Goal: Information Seeking & Learning: Learn about a topic

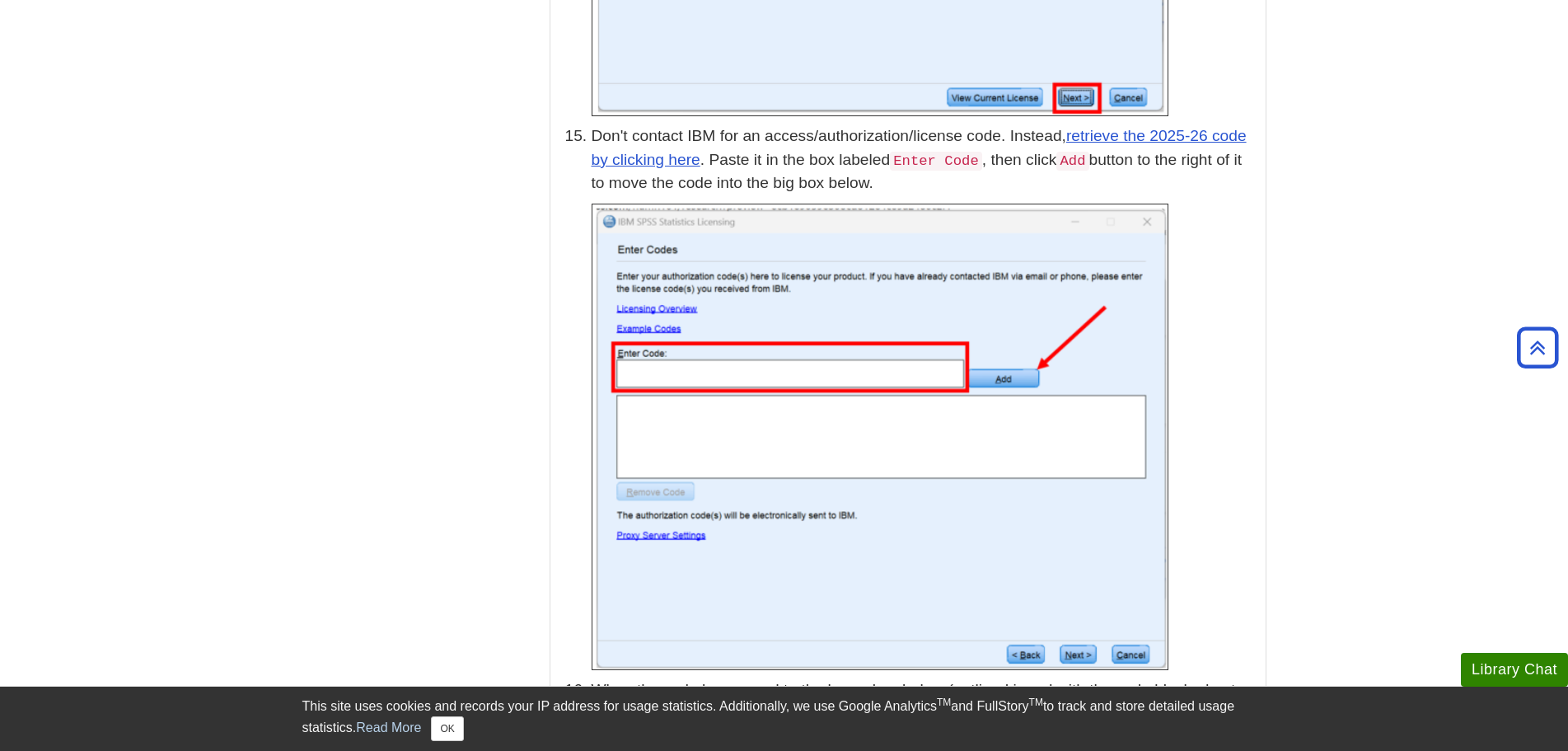
scroll to position [4431, 0]
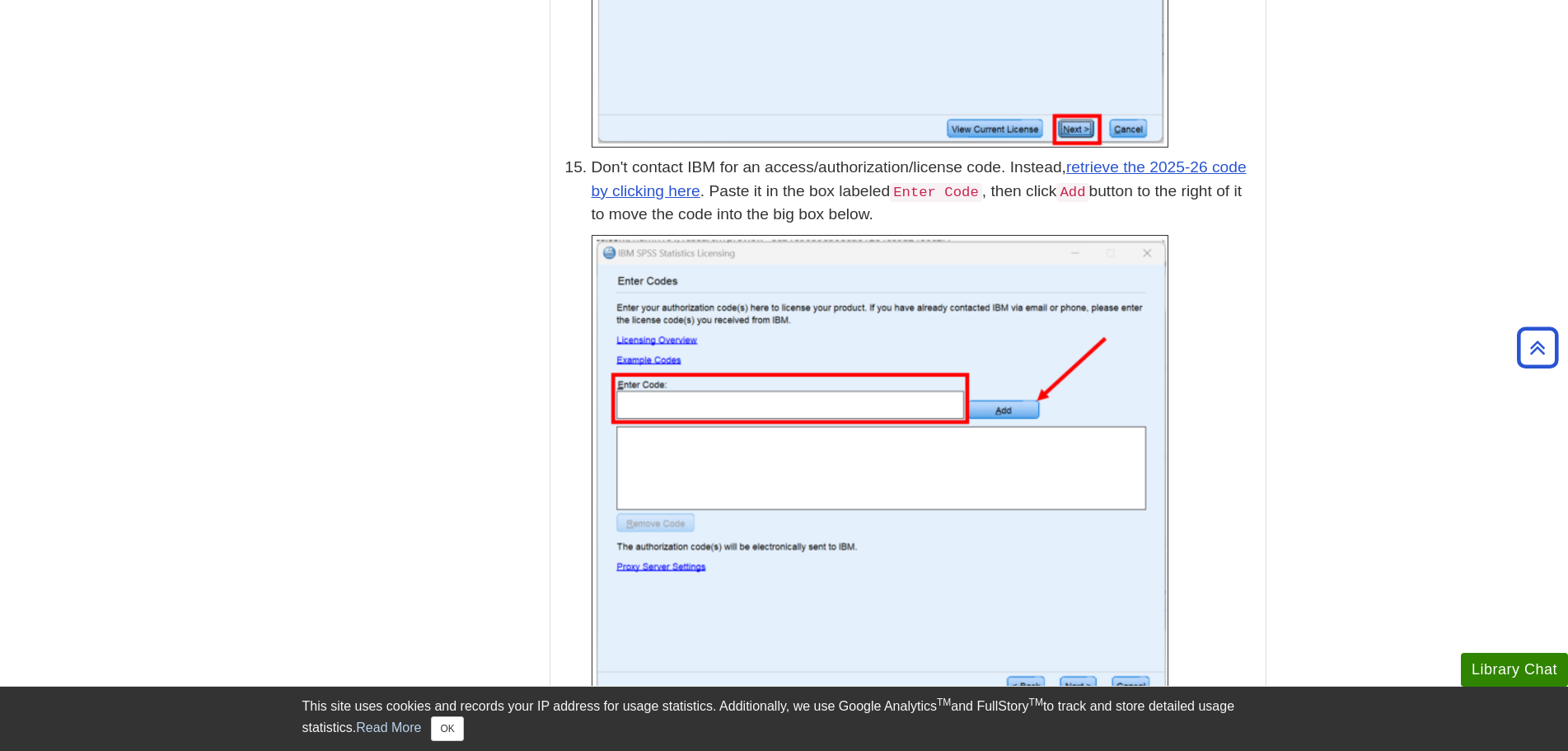
click at [908, 177] on p "Don't contact IBM for an access/authorization/license code. Instead, retrieve t…" at bounding box center [924, 192] width 666 height 72
click at [654, 164] on link "retrieve the 2025-26 code by clicking here" at bounding box center [918, 179] width 655 height 41
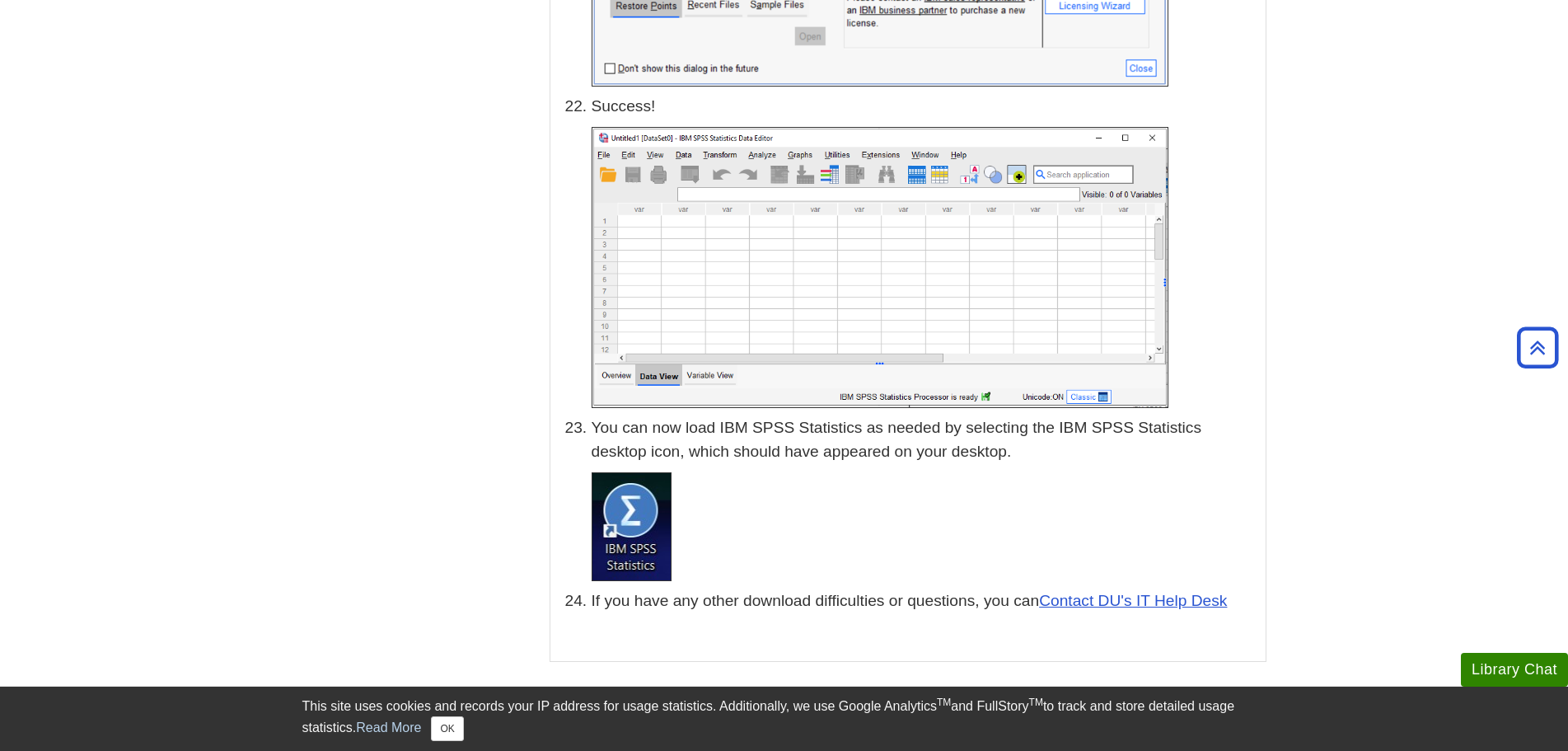
scroll to position [8265, 0]
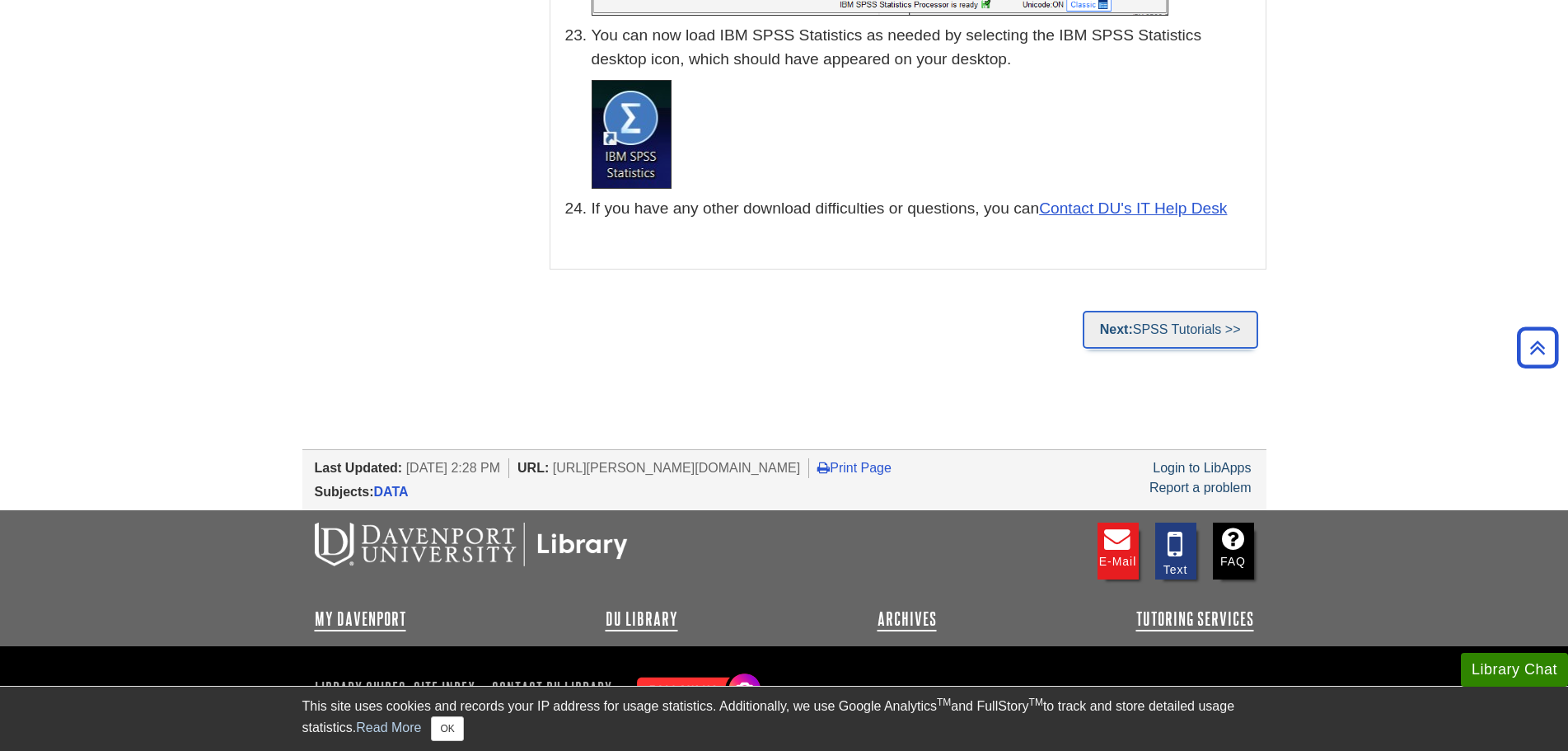
click at [1171, 311] on link "Next: SPSS Tutorials >>" at bounding box center [1170, 330] width 175 height 38
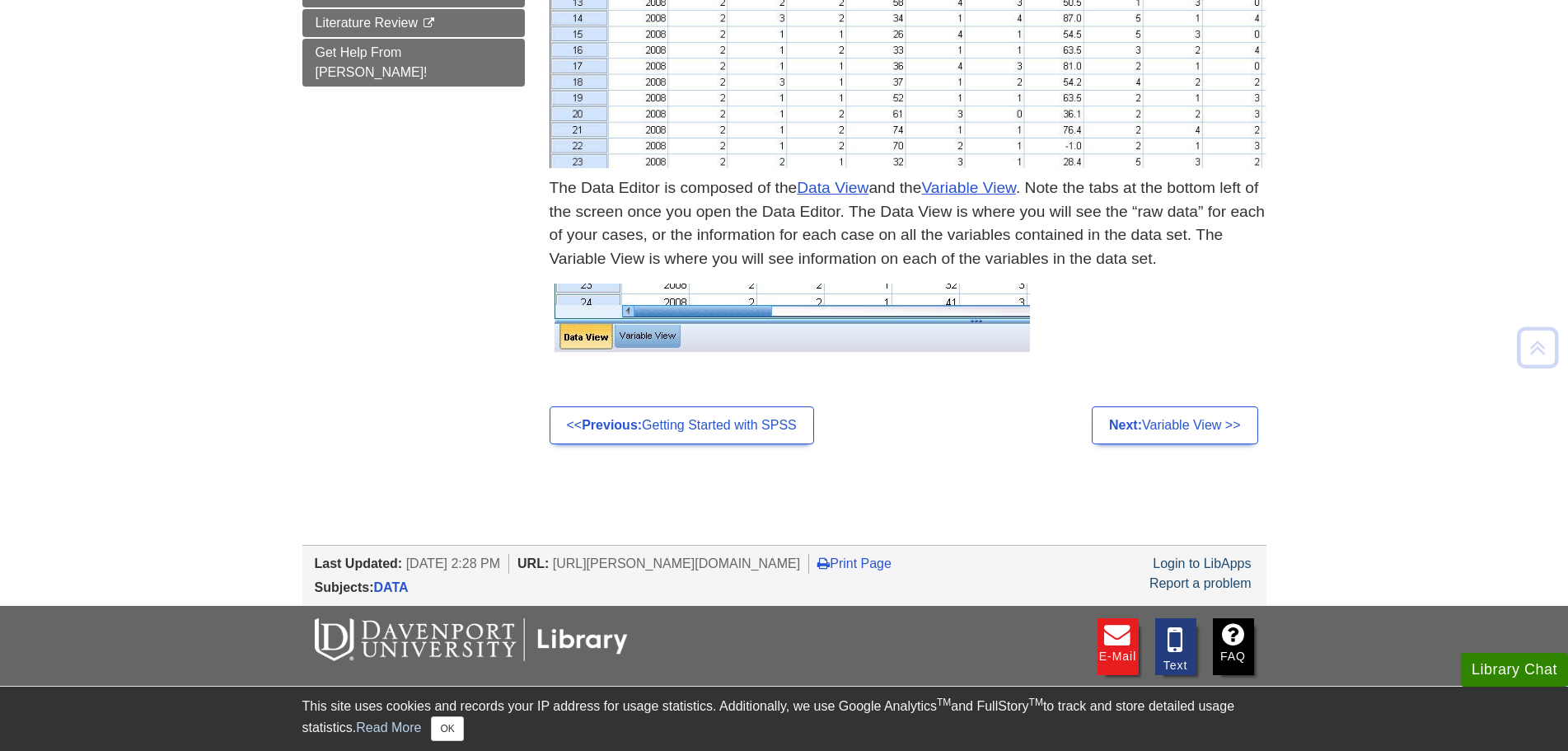
scroll to position [811, 0]
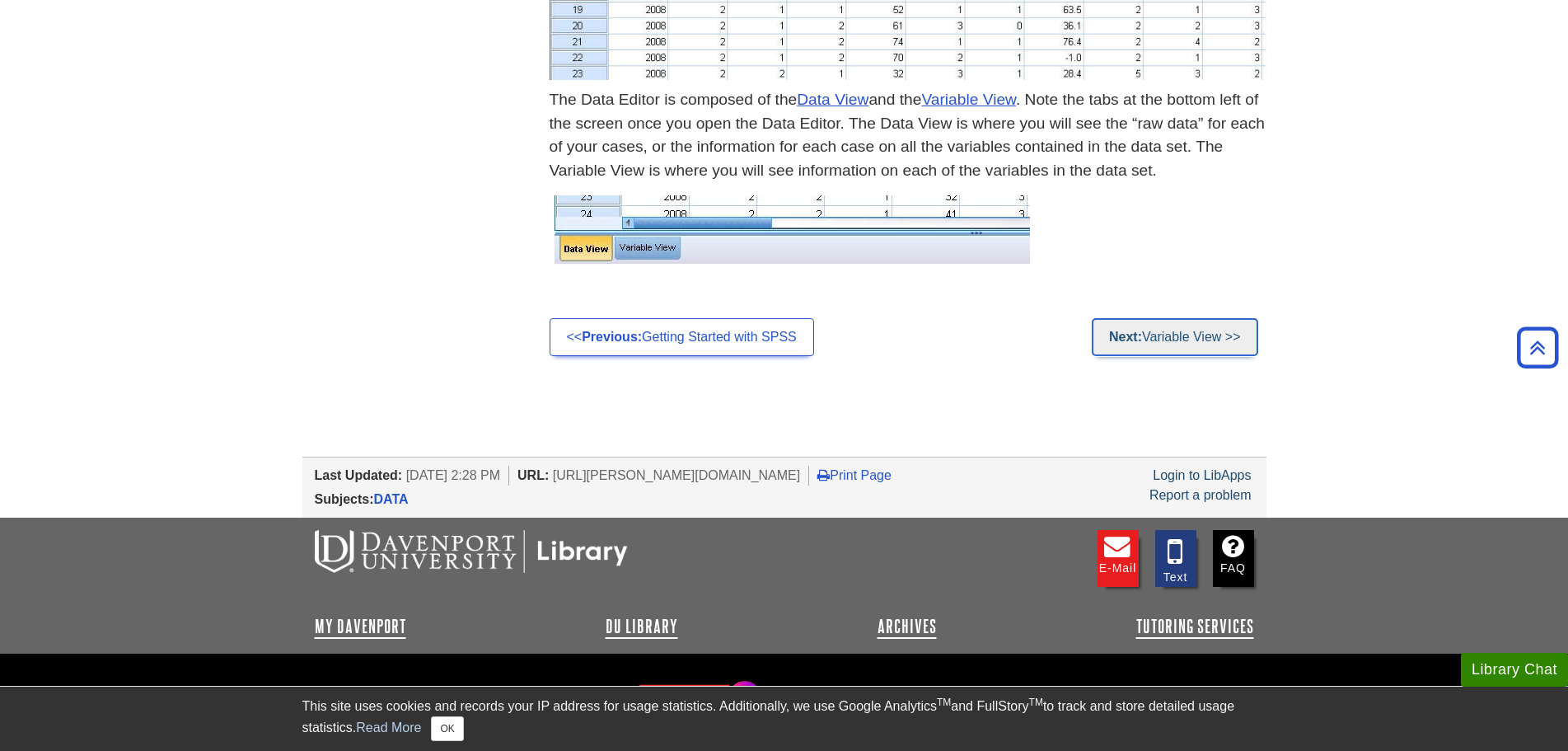
click at [1166, 344] on link "Next: Variable View >>" at bounding box center [1175, 337] width 167 height 38
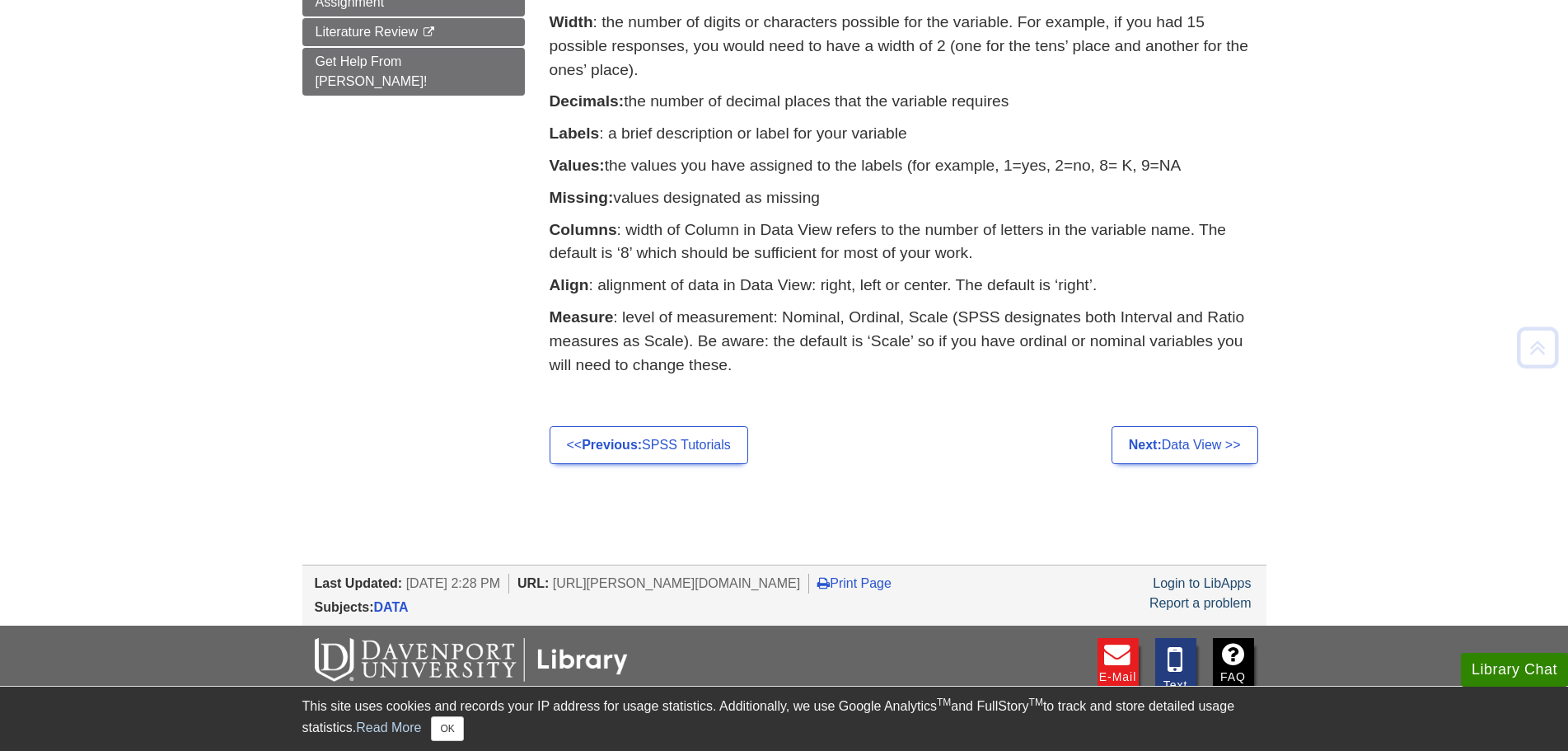
scroll to position [876, 0]
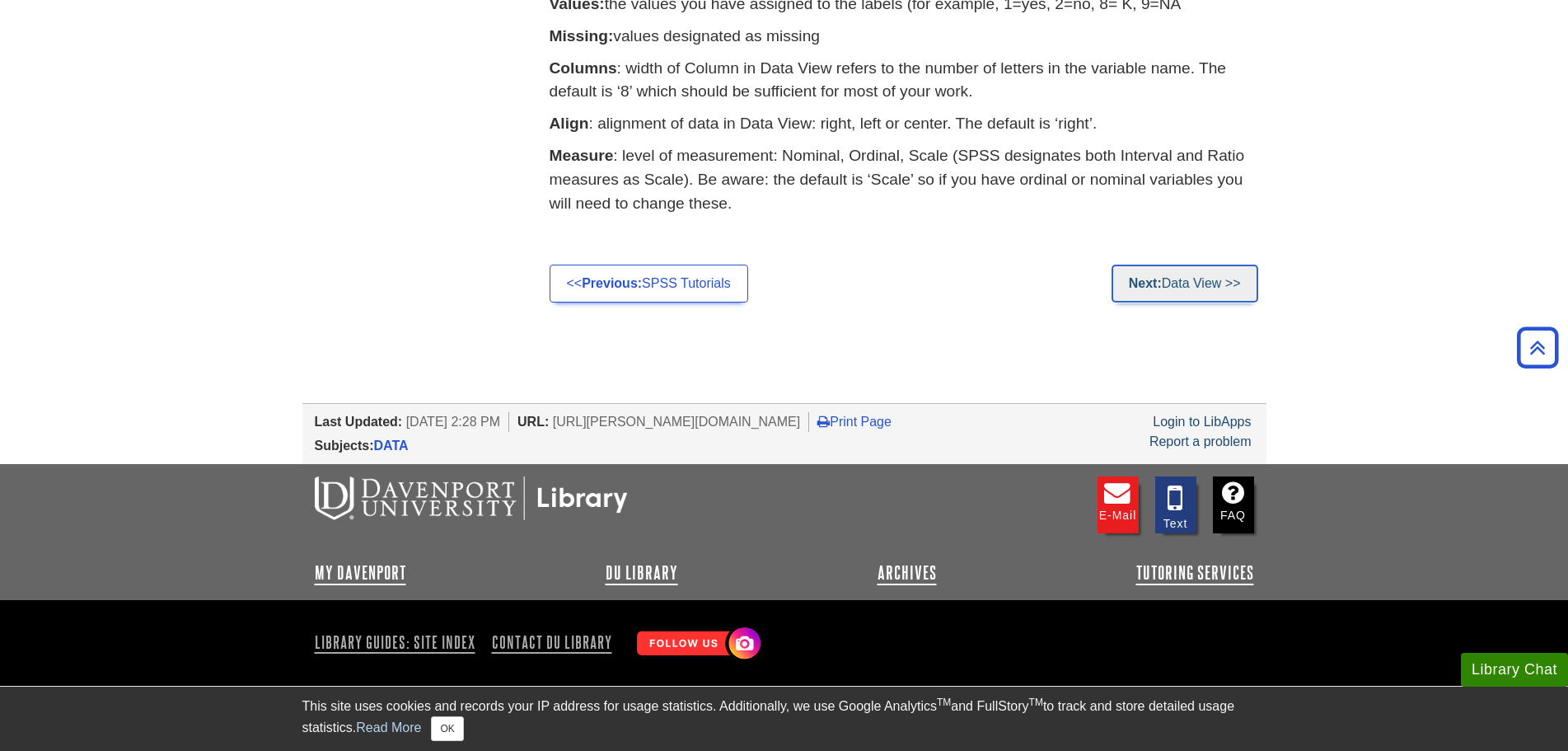
click at [1142, 277] on strong "Next:" at bounding box center [1145, 283] width 33 height 14
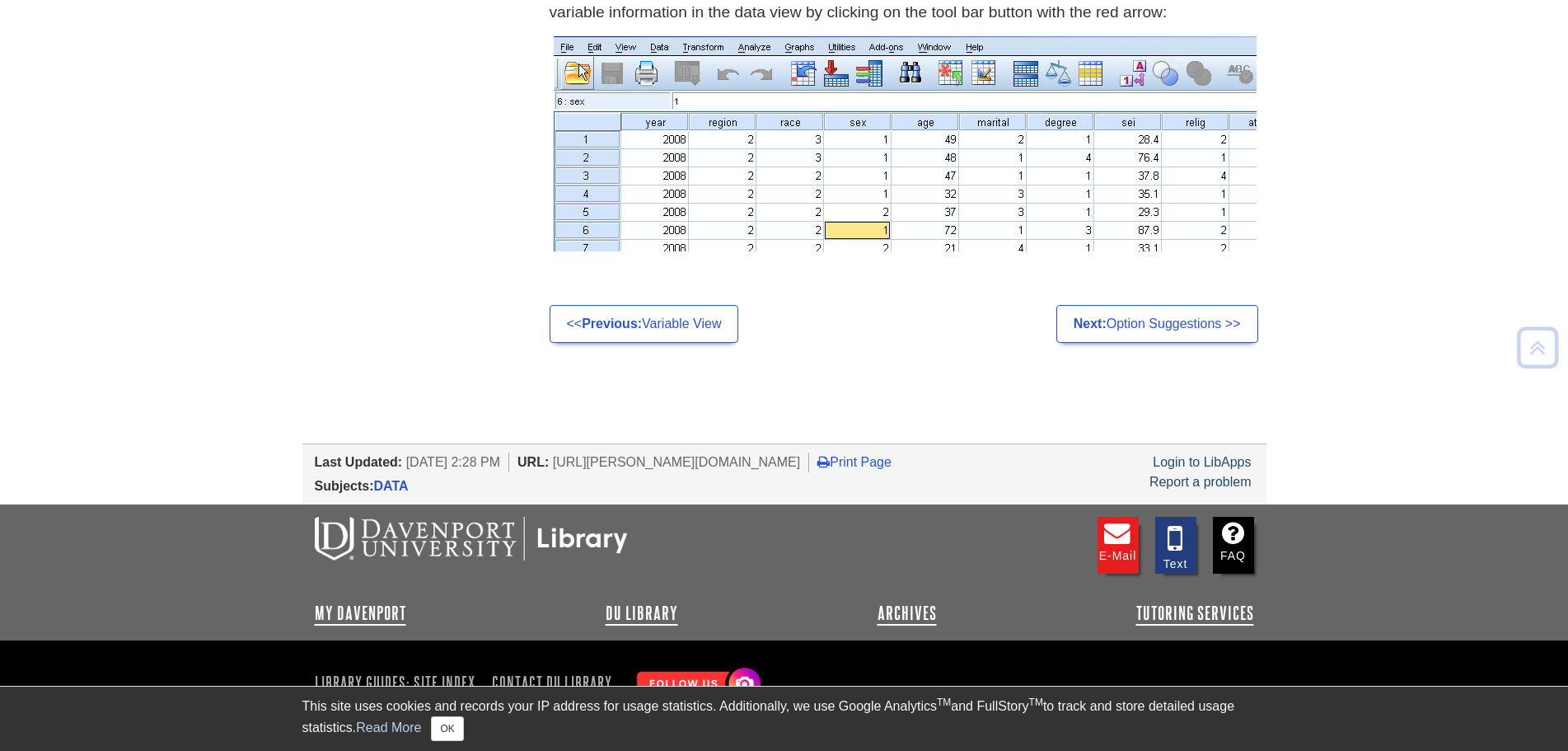
scroll to position [1098, 0]
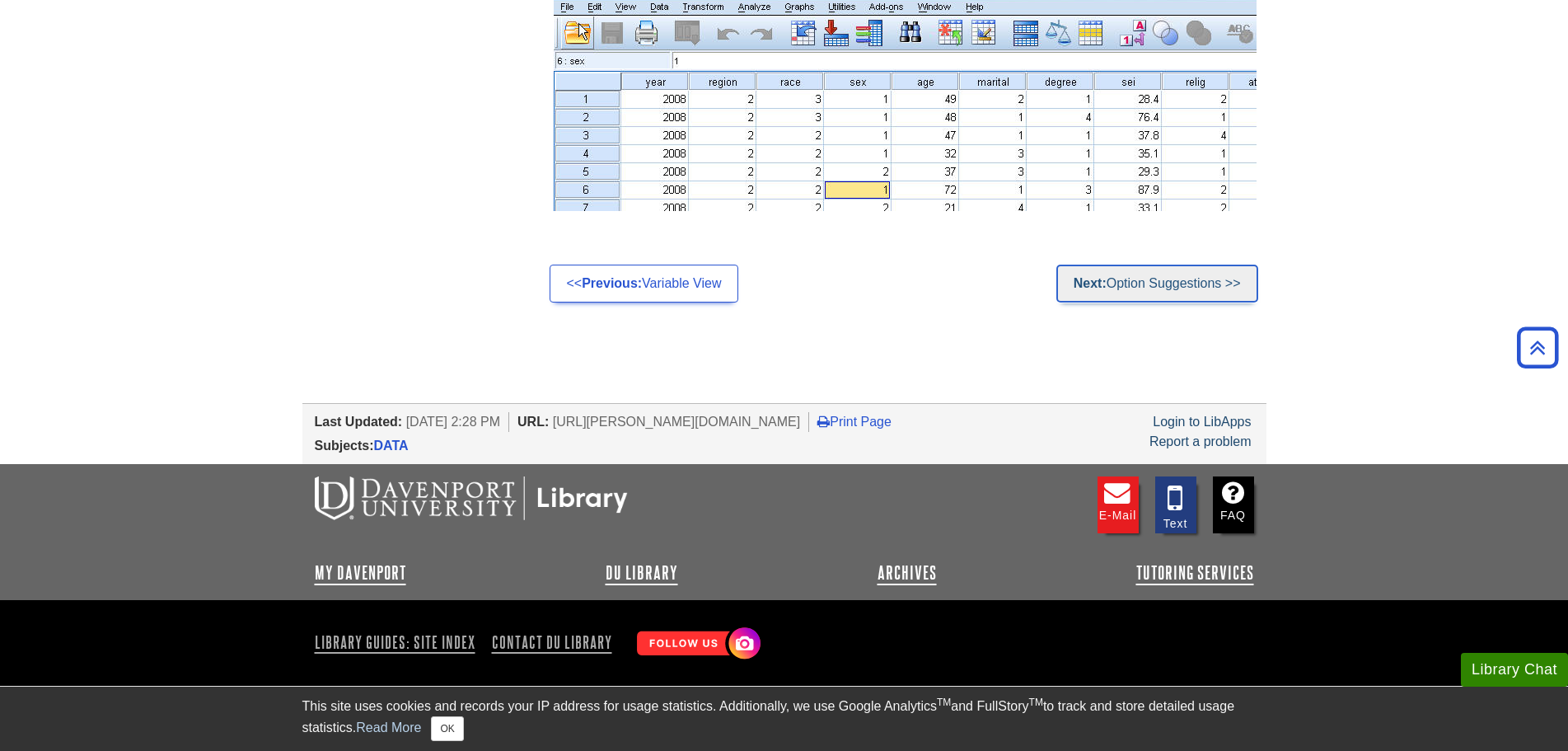
click at [1165, 281] on link "Next: Option Suggestions >>" at bounding box center [1157, 284] width 202 height 38
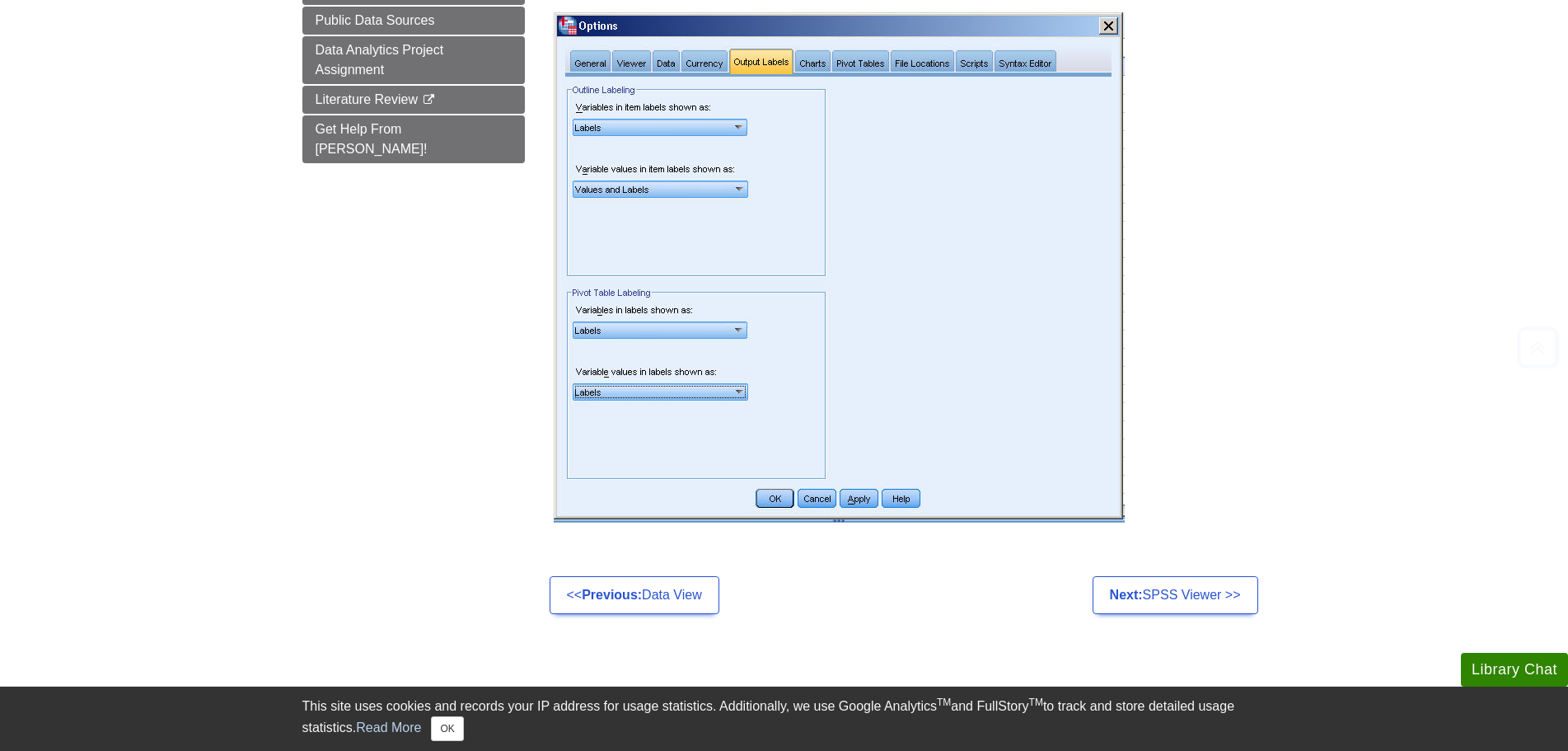
scroll to position [959, 0]
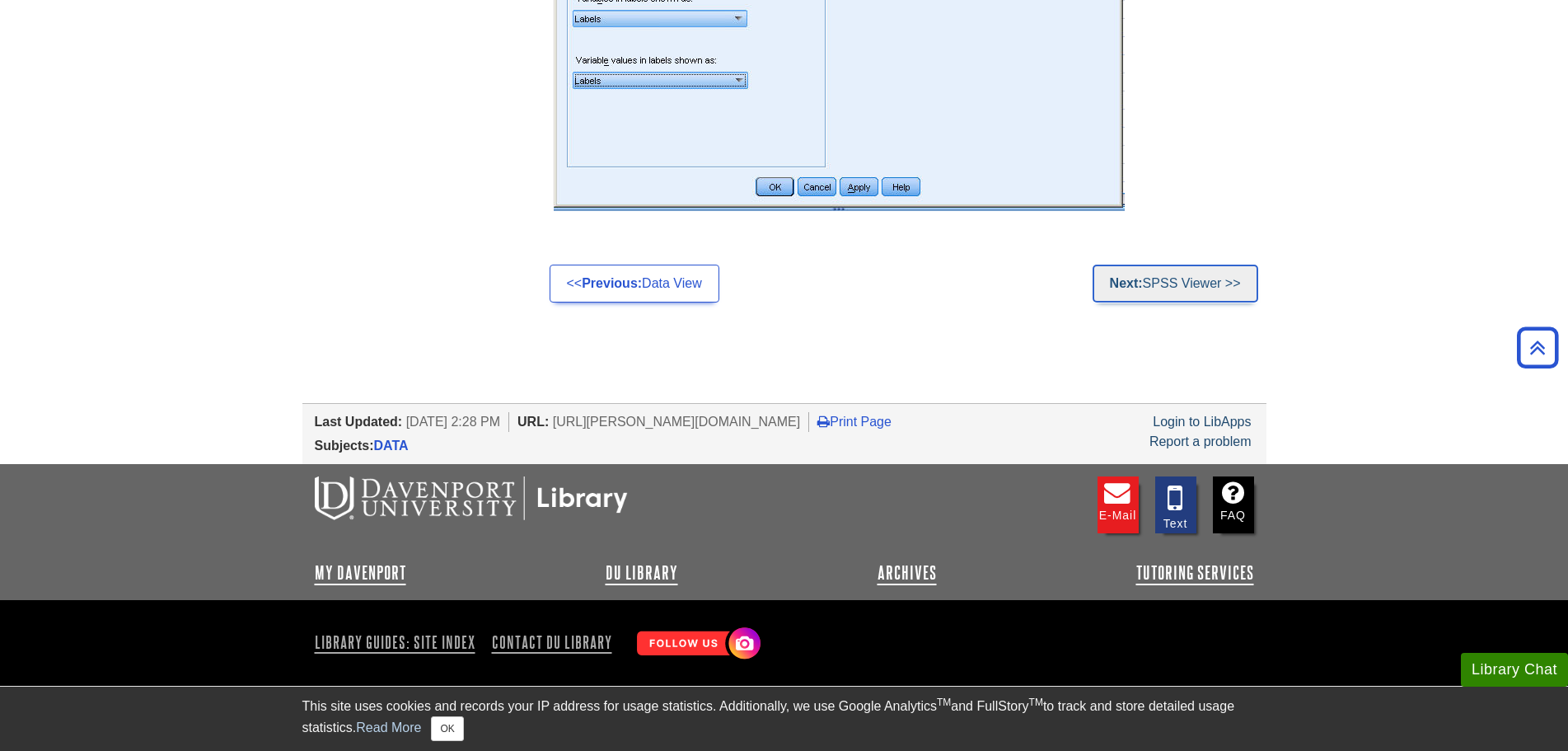
click at [1152, 278] on link "Next: SPSS Viewer >>" at bounding box center [1175, 284] width 166 height 38
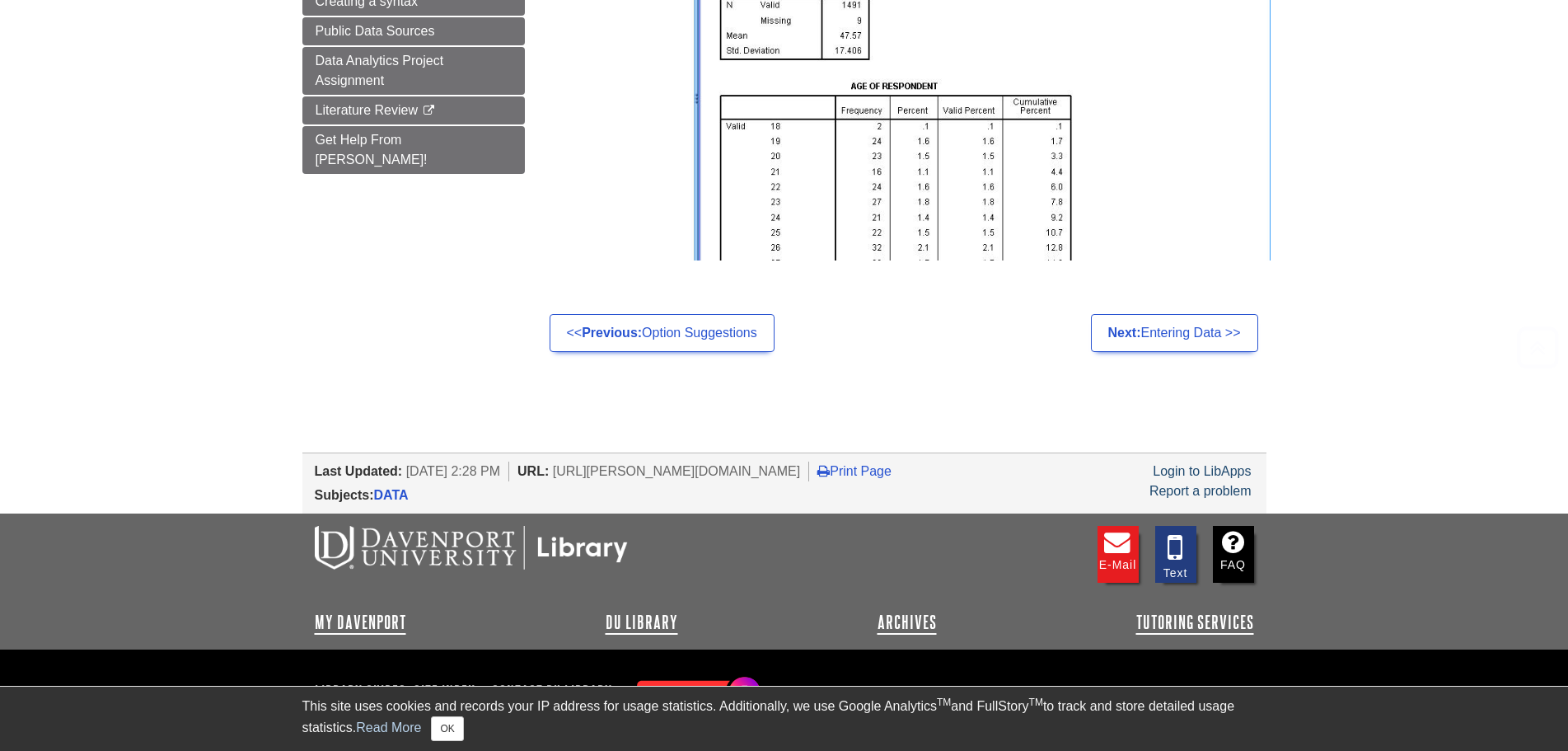
scroll to position [705, 0]
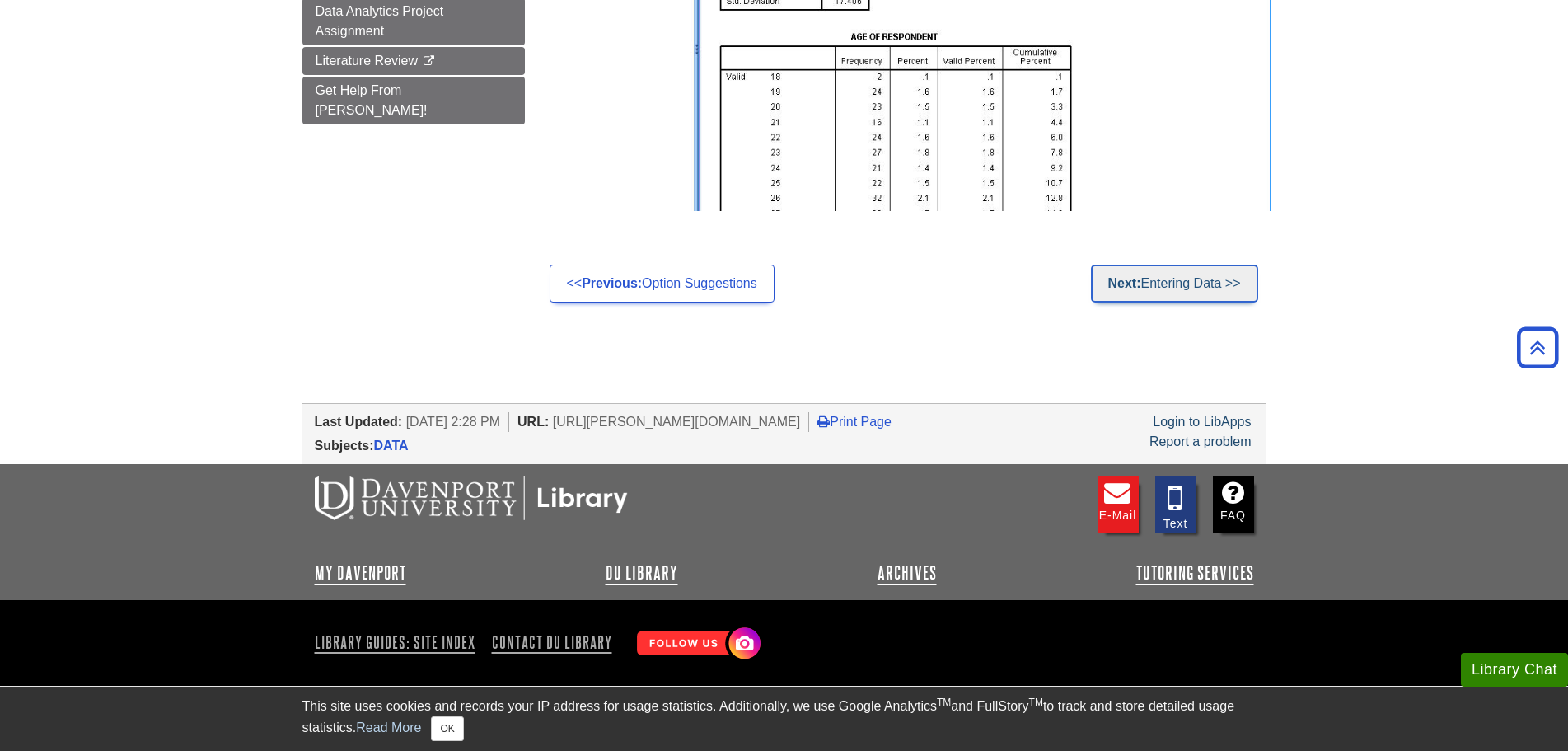
click at [1197, 284] on link "Next: Entering Data >>" at bounding box center [1174, 284] width 167 height 38
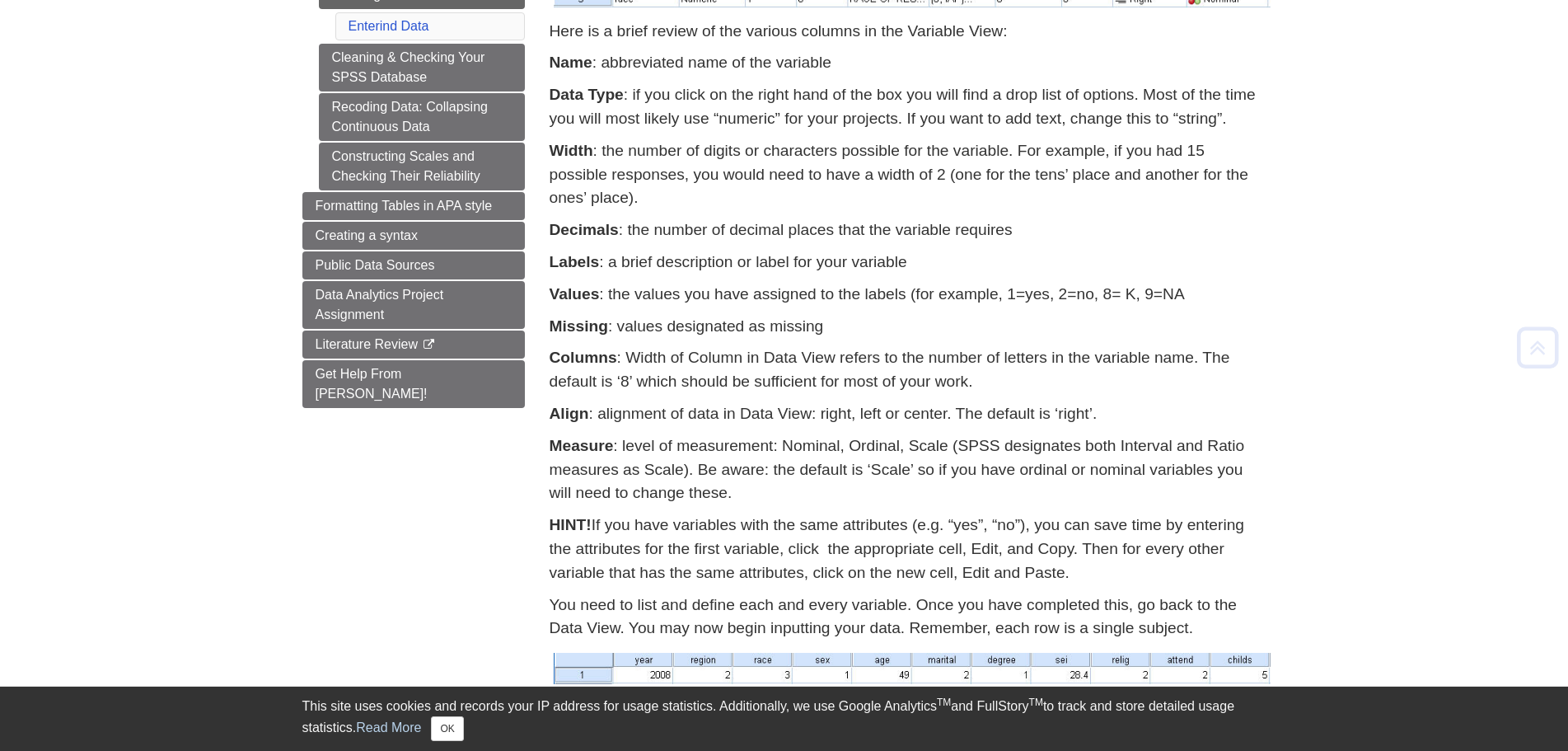
scroll to position [805, 0]
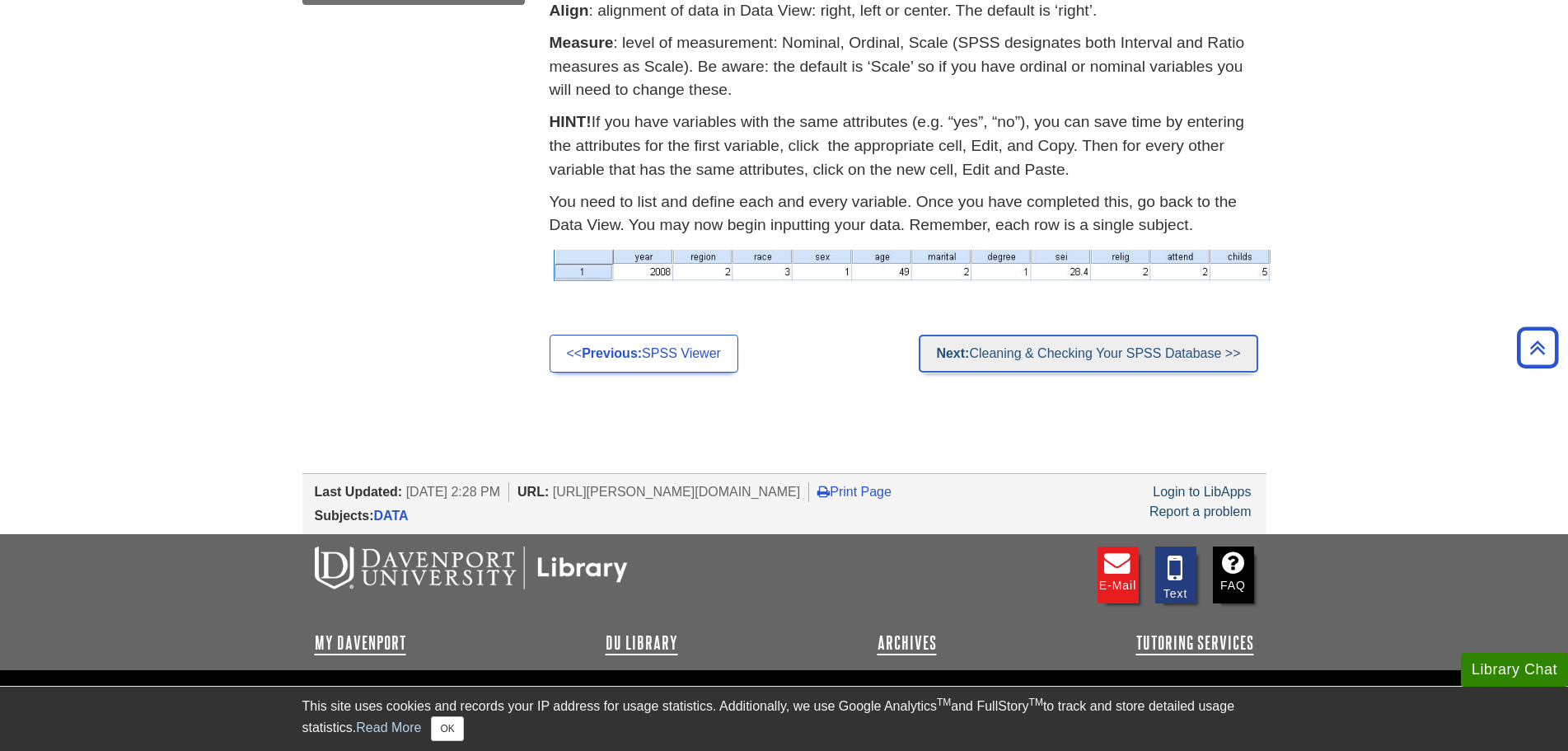
click at [1085, 351] on link "Next: Cleaning & Checking Your SPSS Database >>" at bounding box center [1088, 353] width 339 height 38
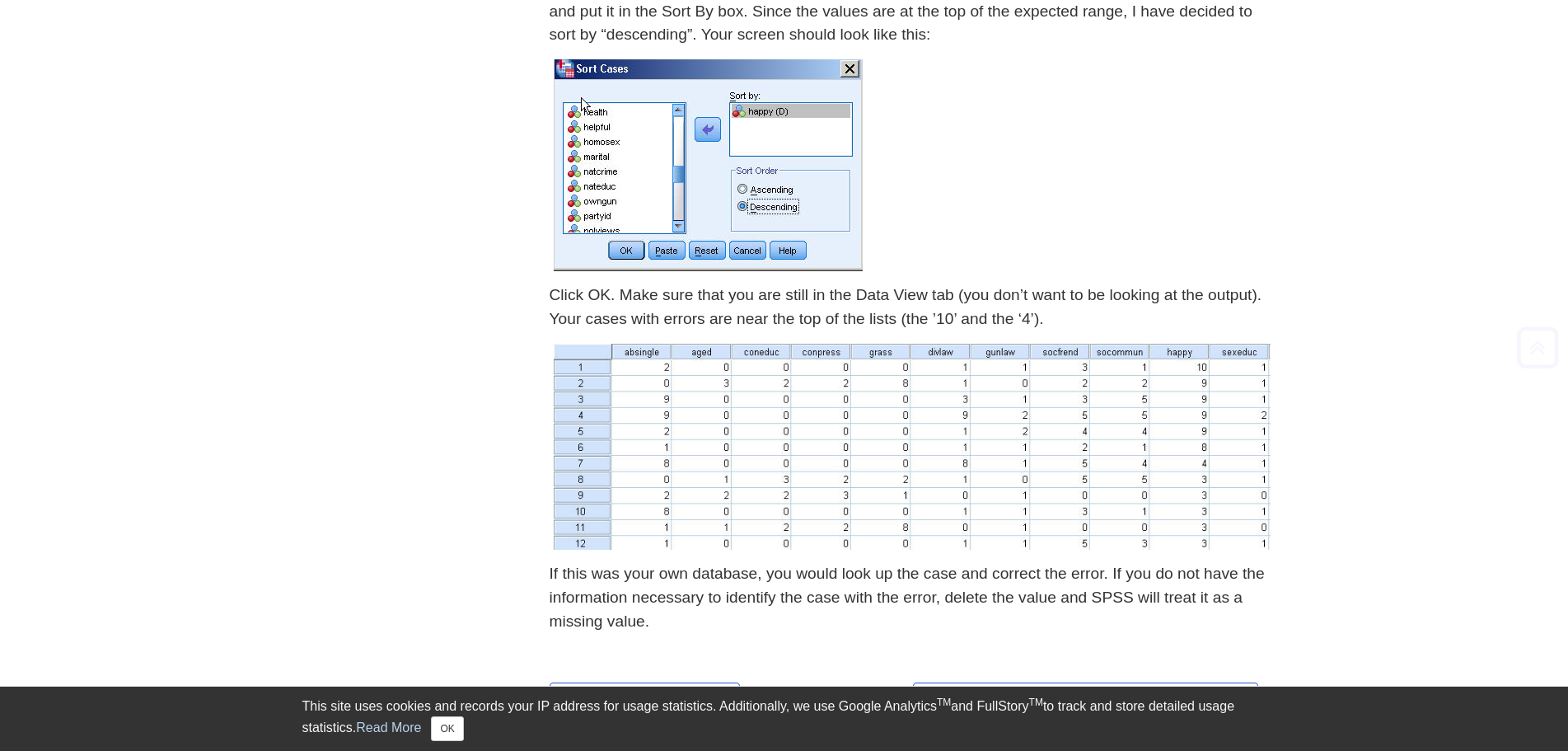
scroll to position [2087, 0]
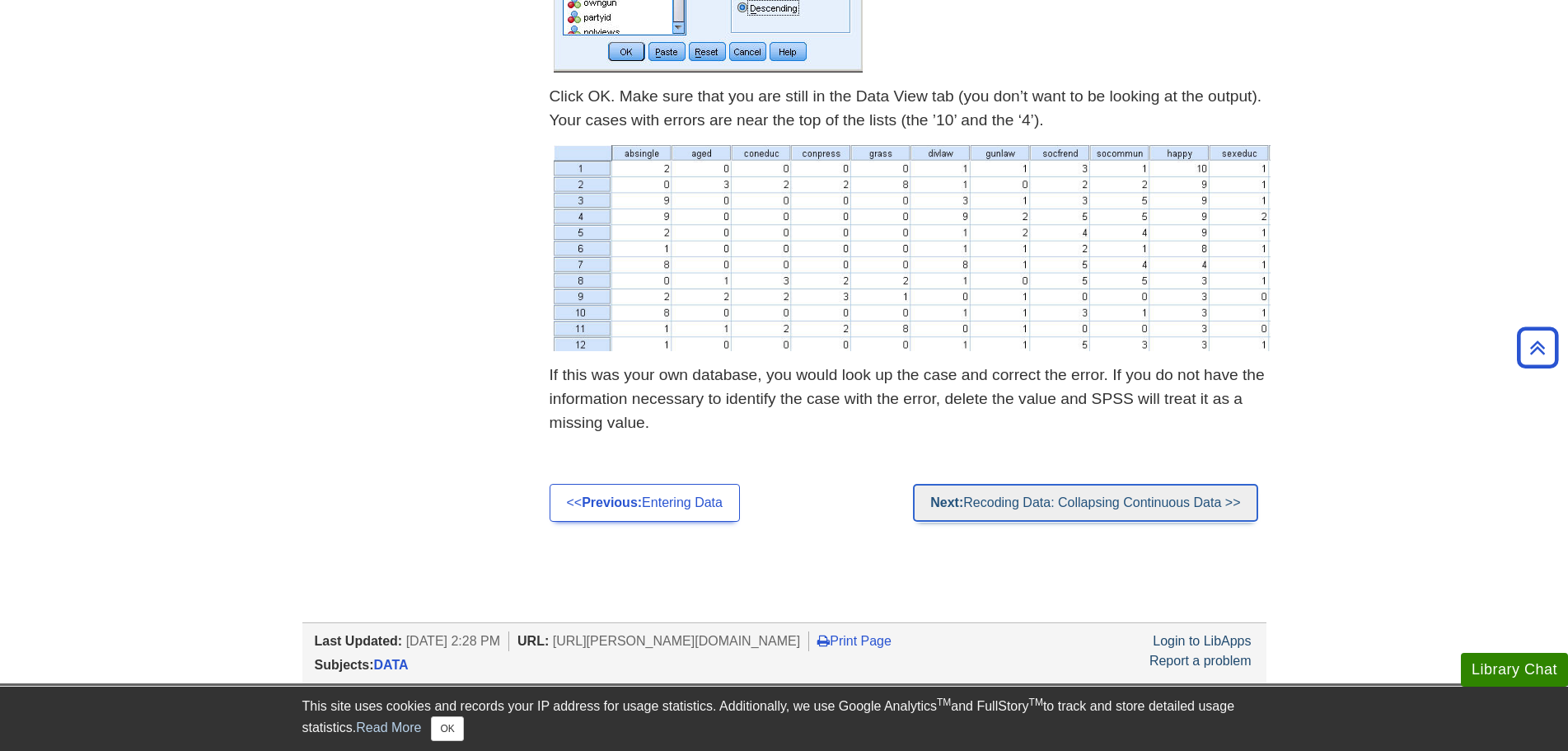
click at [1124, 503] on link "Next: Recoding Data: Collapsing Continuous Data >>" at bounding box center [1084, 502] width 345 height 38
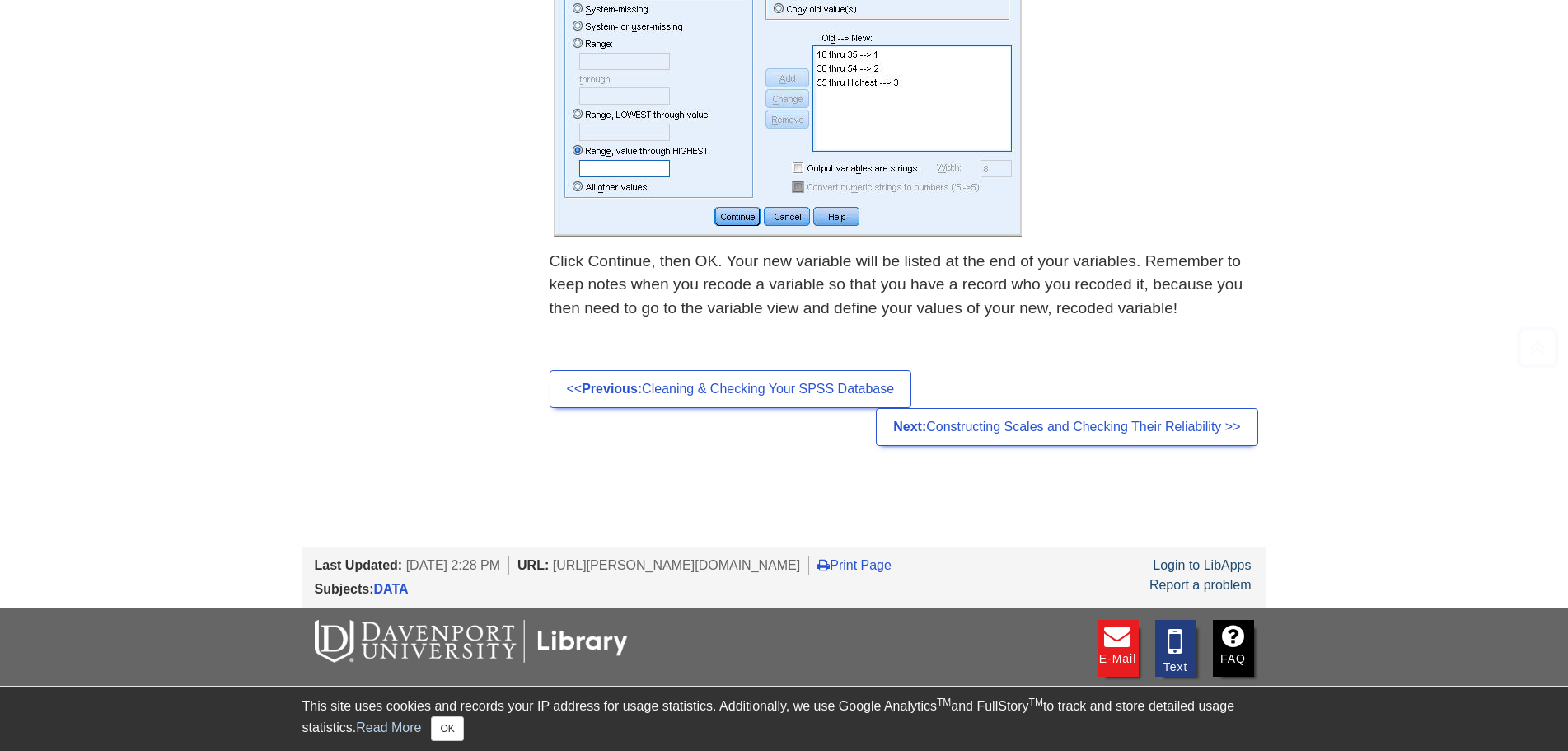
scroll to position [1317, 0]
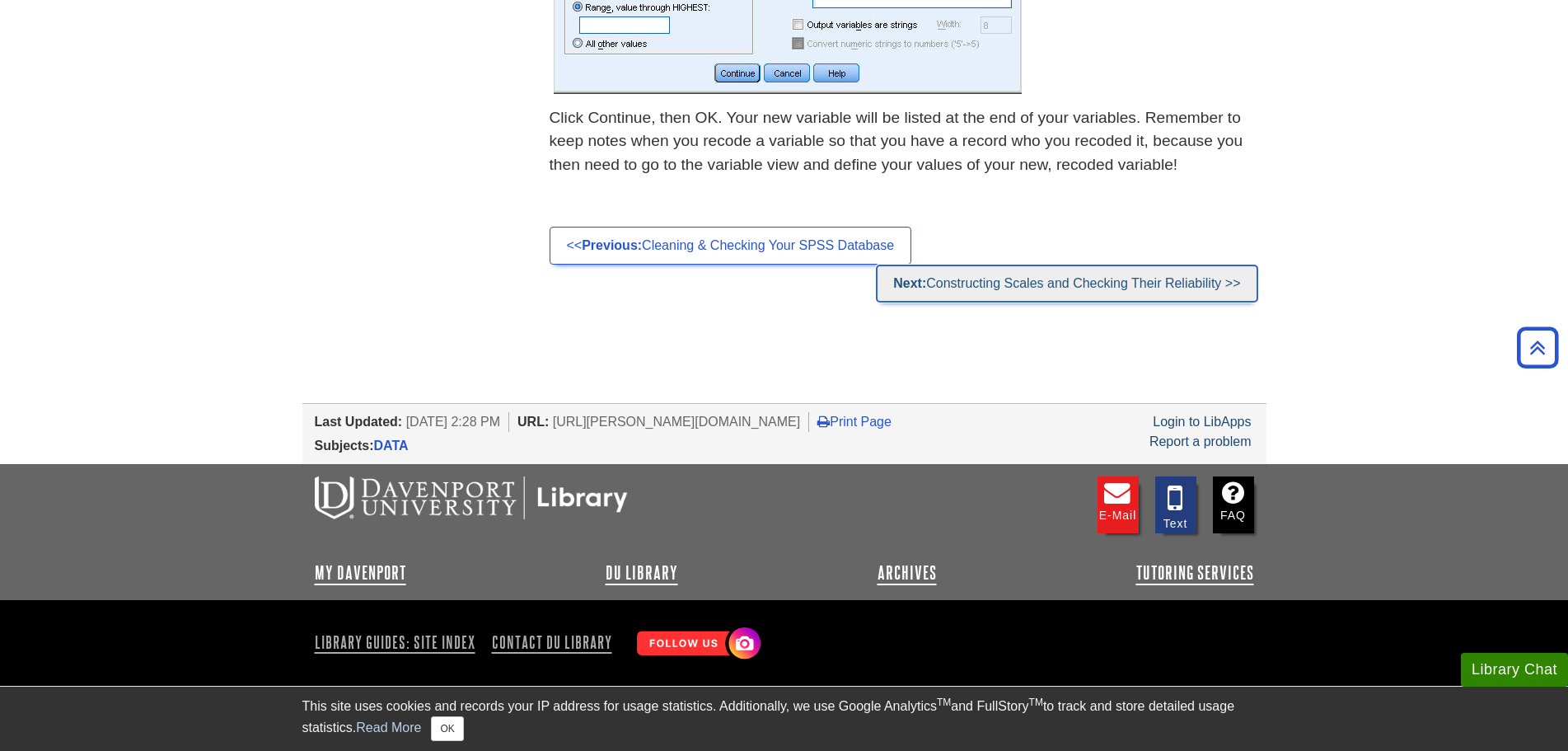
click at [1088, 285] on link "Next: Constructing Scales and Checking Their Reliability >>" at bounding box center [1067, 284] width 381 height 38
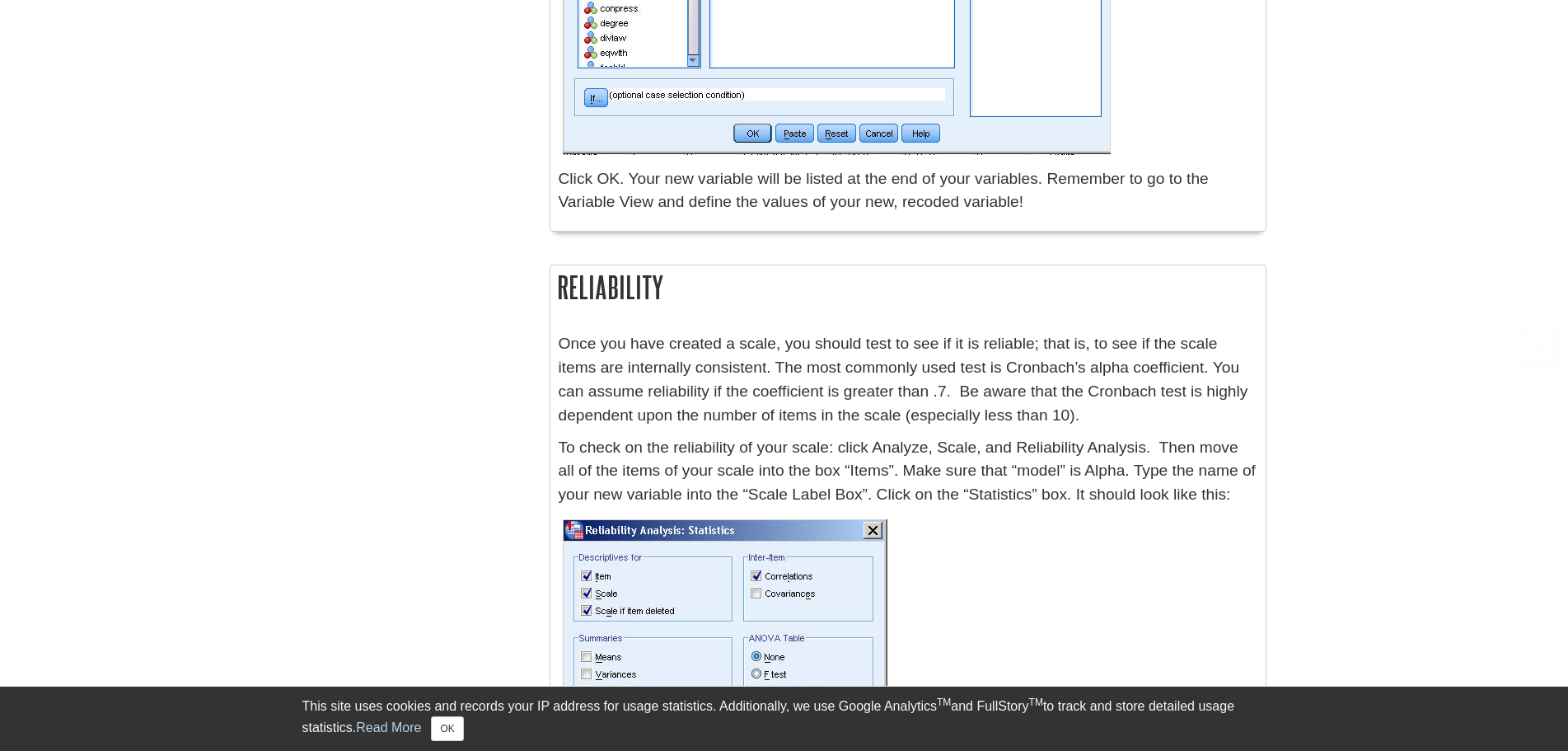
scroll to position [2520, 0]
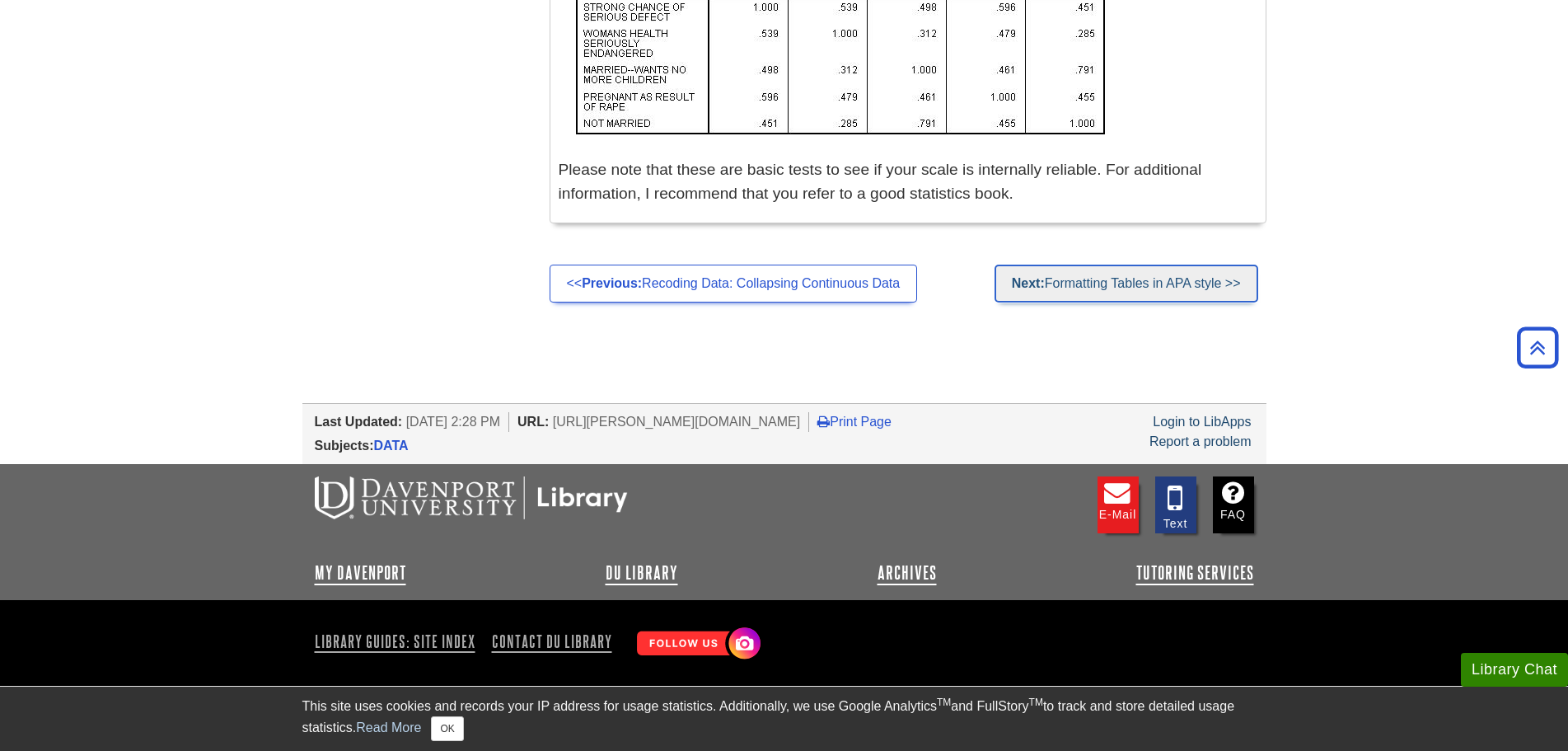
click at [1127, 282] on link "Next: Formatting Tables in APA style >>" at bounding box center [1126, 284] width 264 height 38
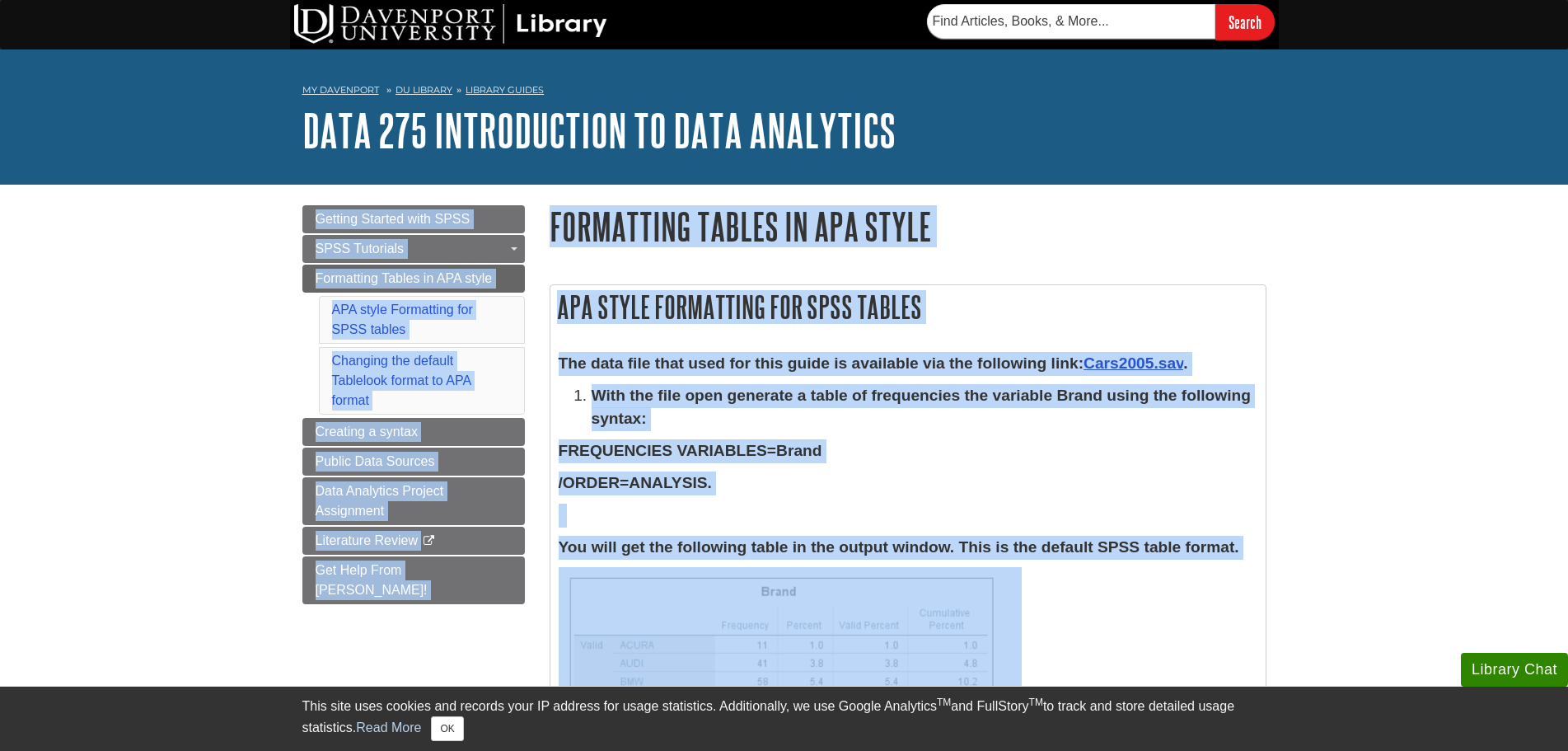
drag, startPoint x: 1567, startPoint y: 148, endPoint x: 1581, endPoint y: 451, distance: 303.3
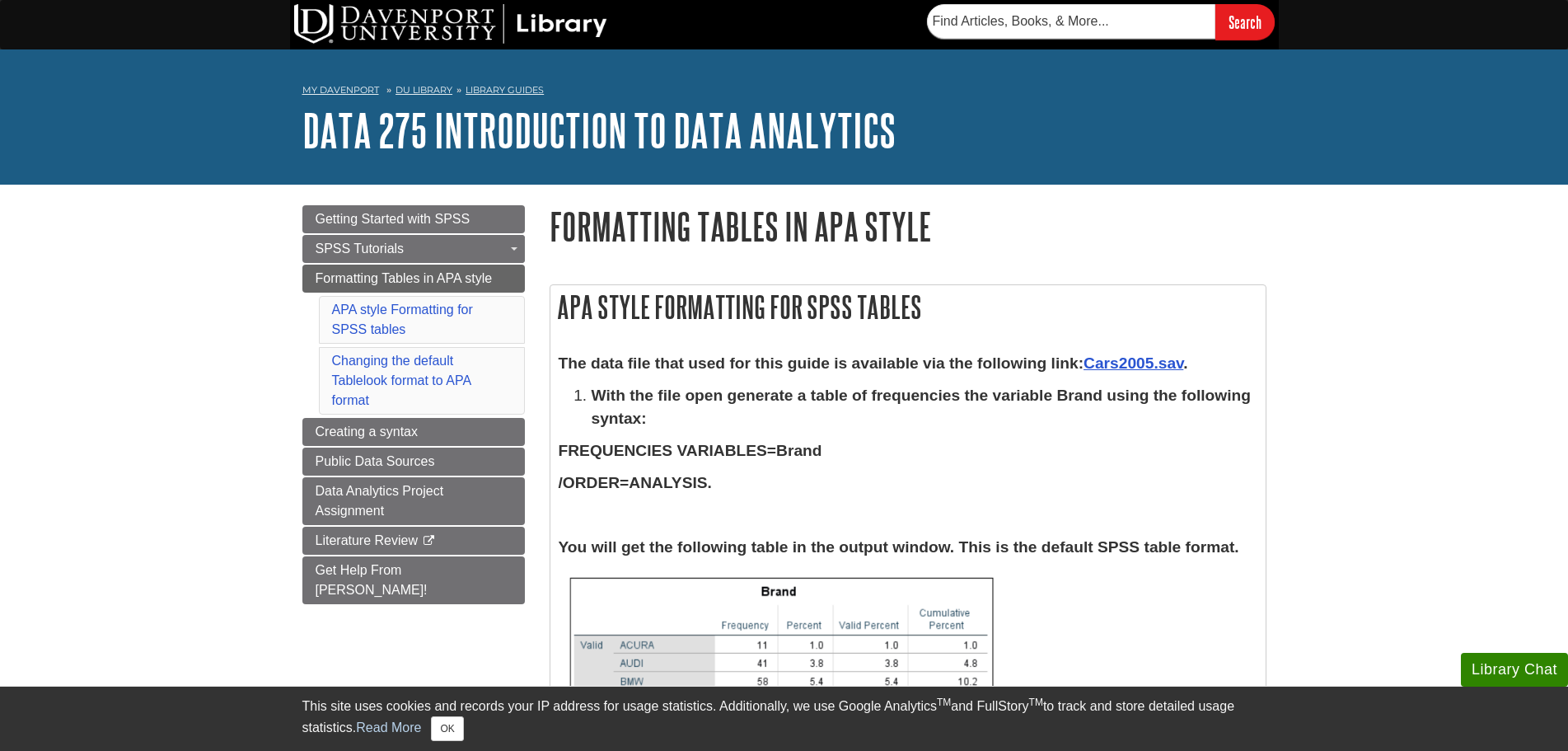
drag, startPoint x: 1479, startPoint y: 313, endPoint x: 1484, endPoint y: 296, distance: 17.7
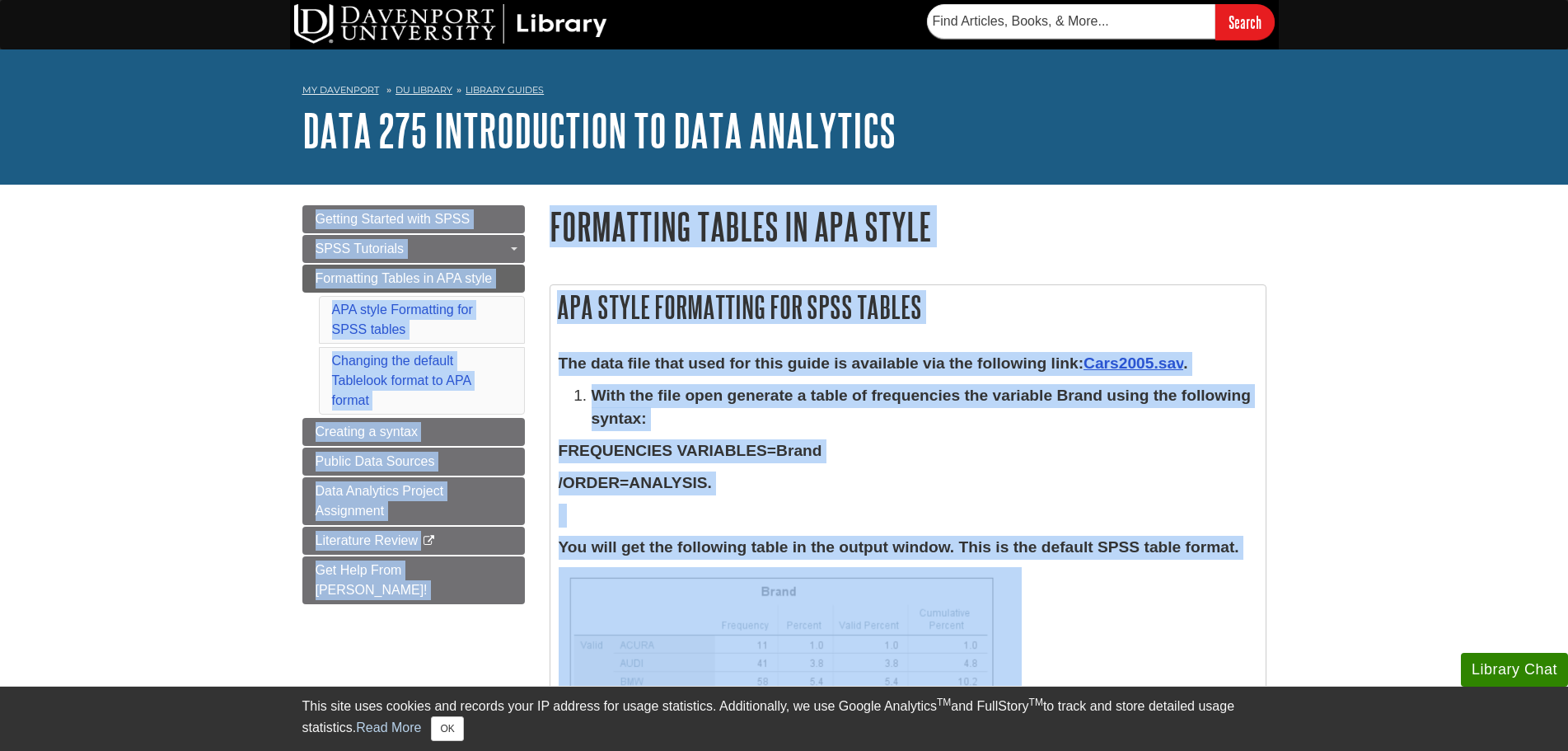
drag, startPoint x: 1563, startPoint y: 167, endPoint x: 1581, endPoint y: 623, distance: 456.4
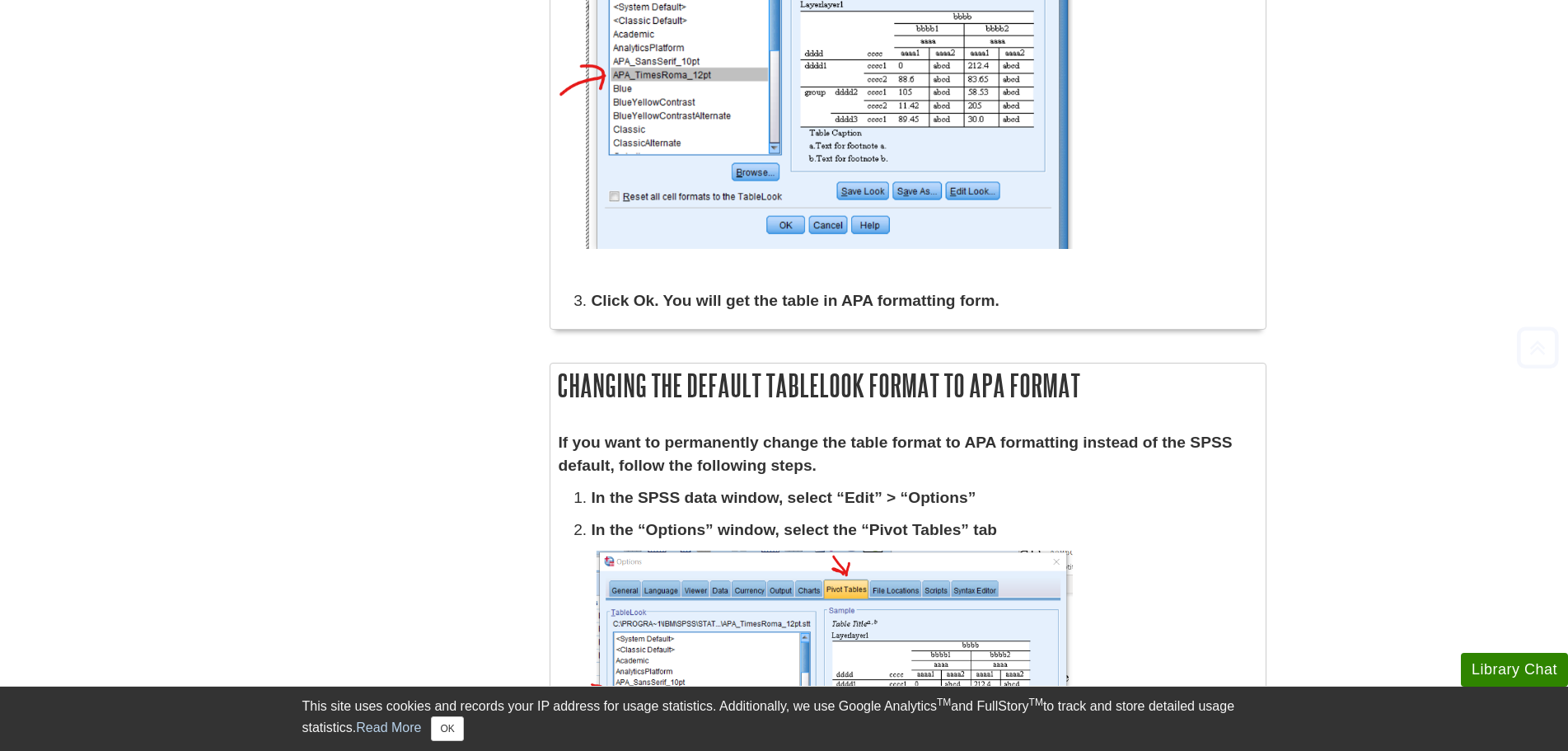
scroll to position [2332, 0]
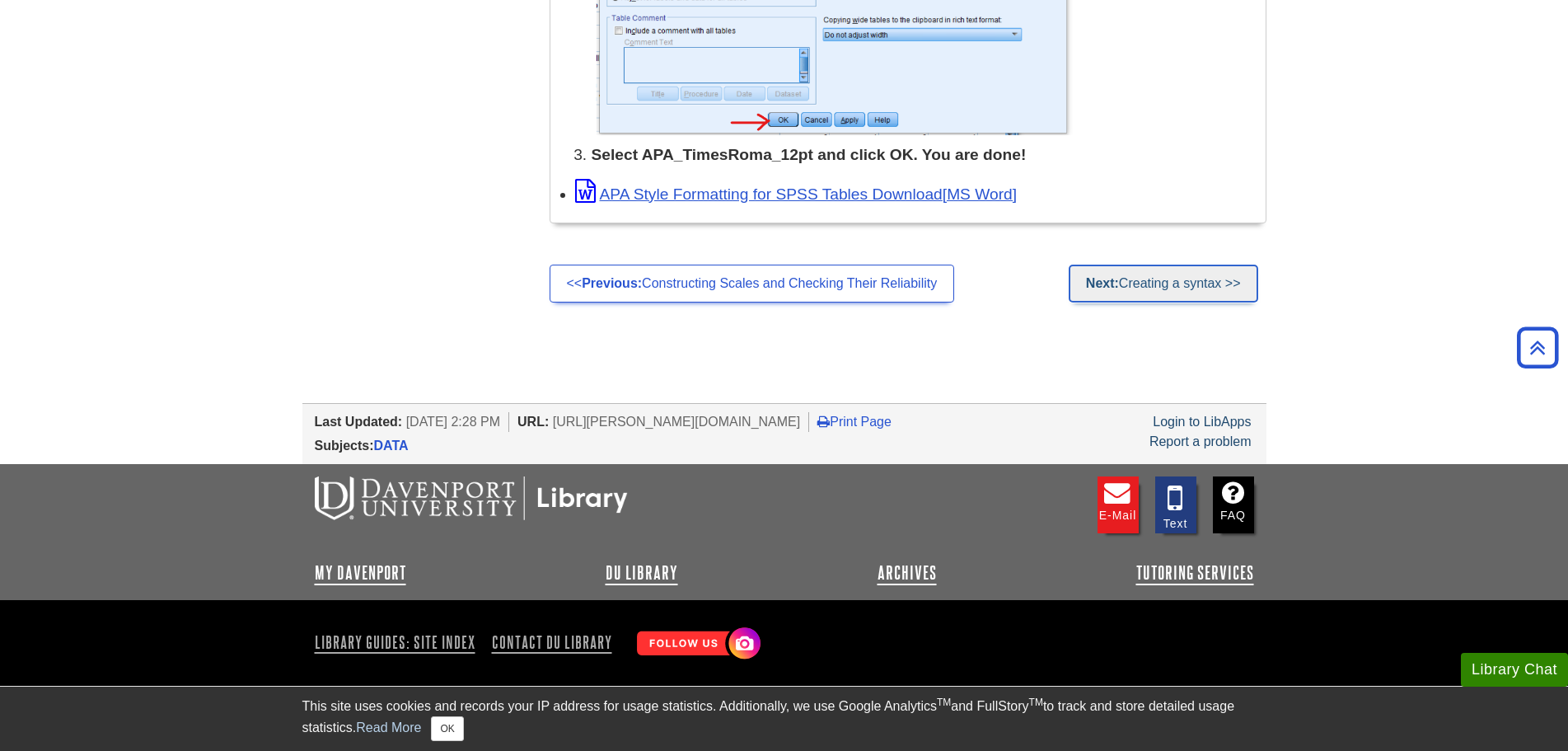
click at [1142, 284] on link "Next: Creating a syntax >>" at bounding box center [1163, 284] width 190 height 38
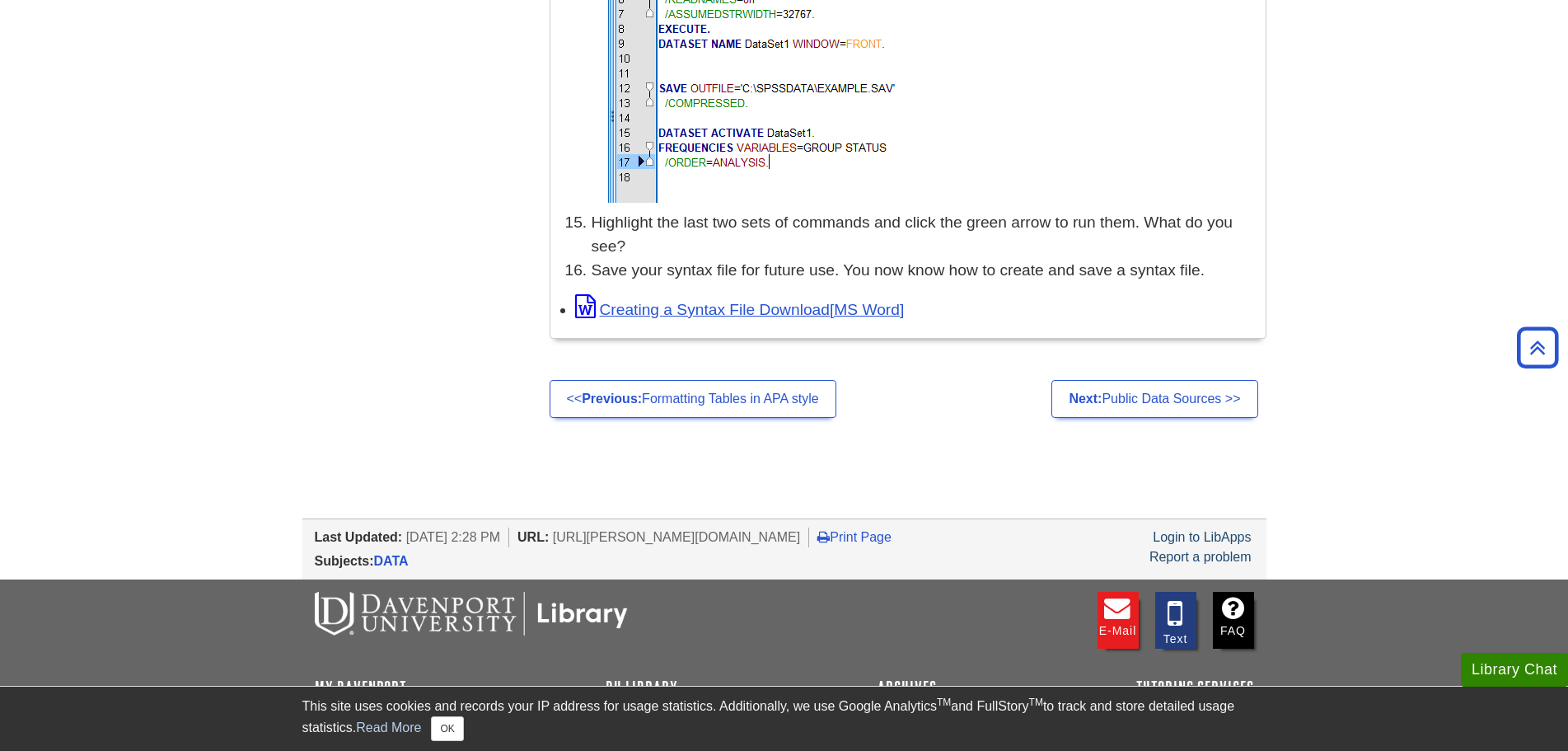
scroll to position [4577, 0]
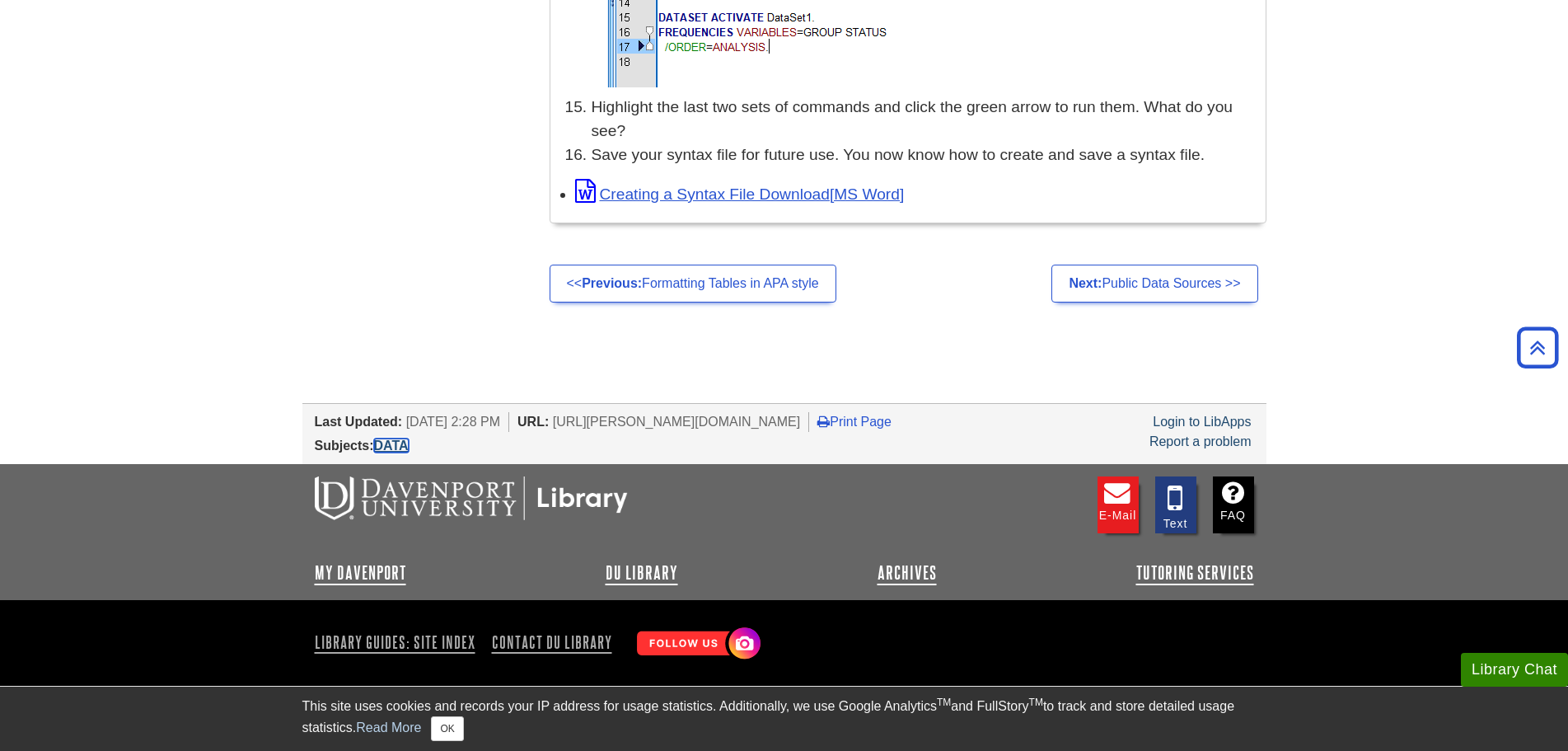
click at [391, 441] on link "DATA" at bounding box center [391, 445] width 35 height 14
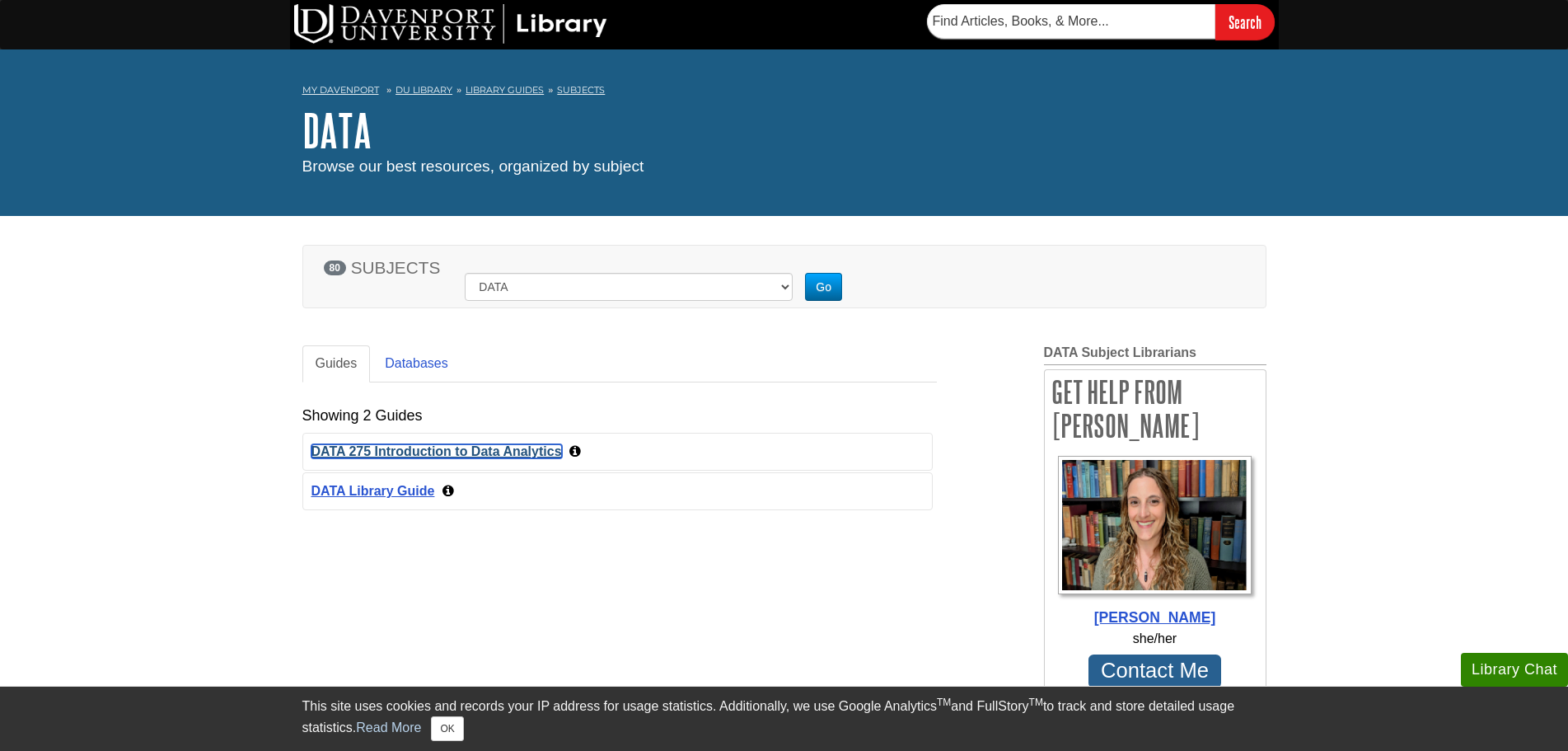
click at [445, 445] on link "DATA 275 Introduction to Data Analytics" at bounding box center [437, 451] width 250 height 14
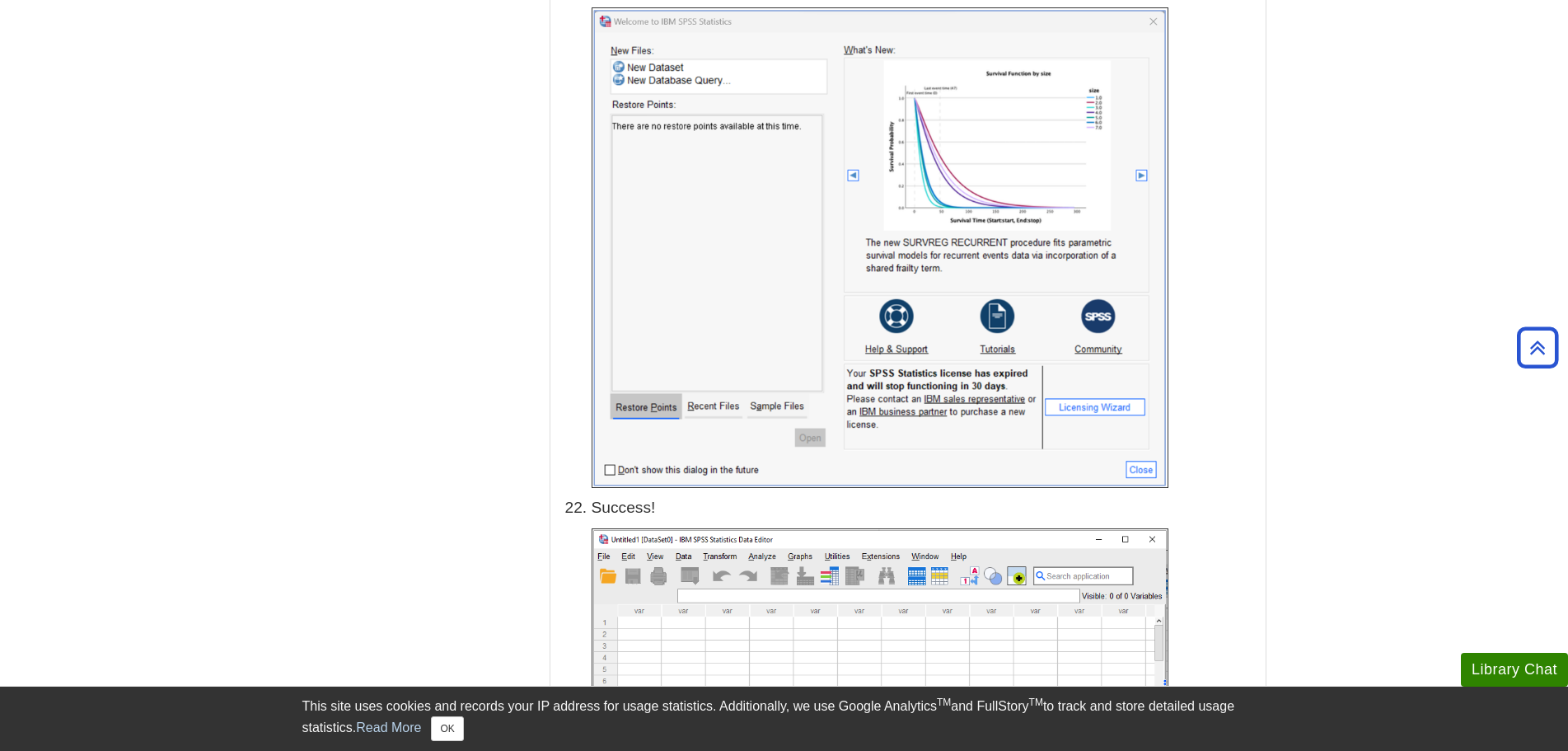
scroll to position [8286, 0]
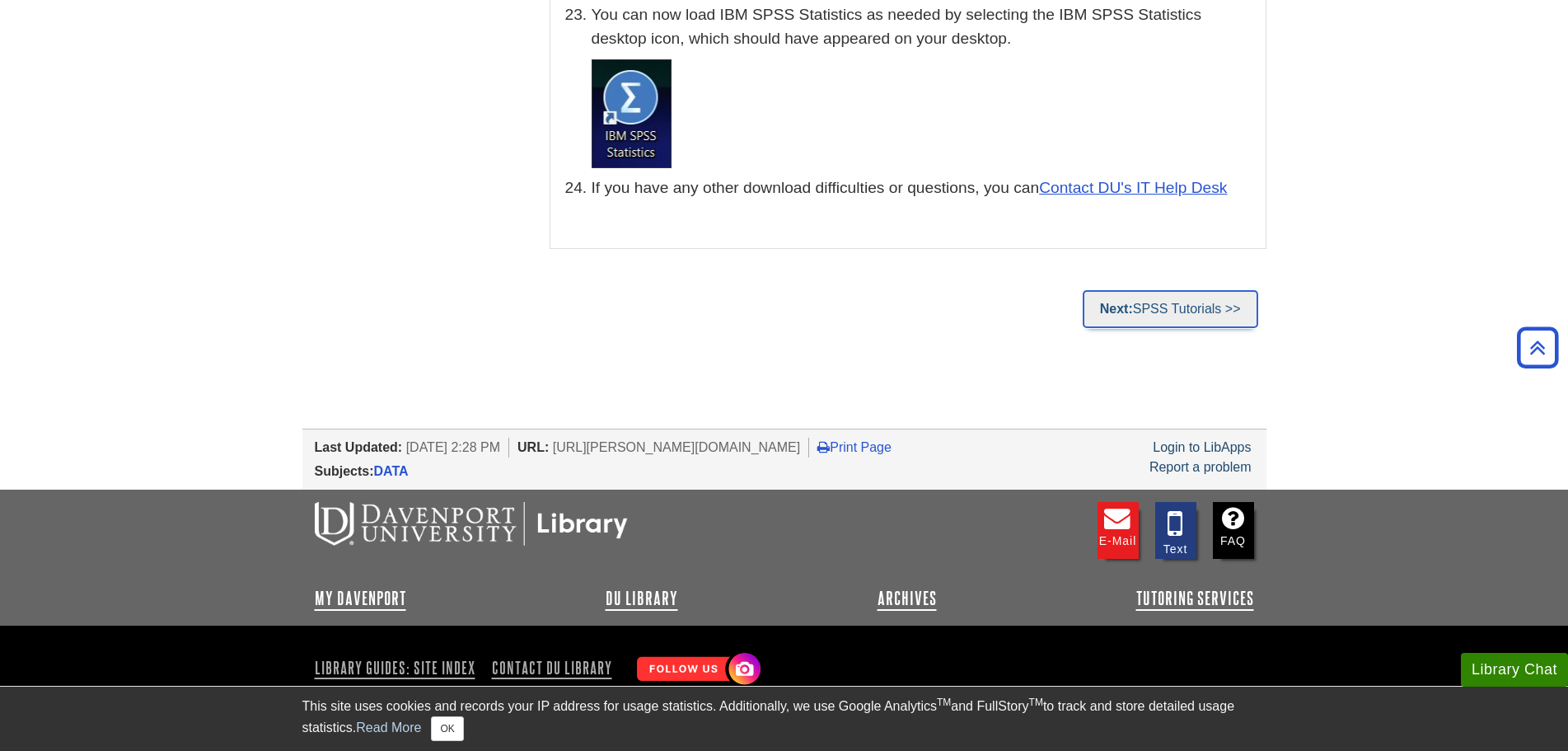
click at [1181, 290] on link "Next: SPSS Tutorials >>" at bounding box center [1170, 309] width 175 height 38
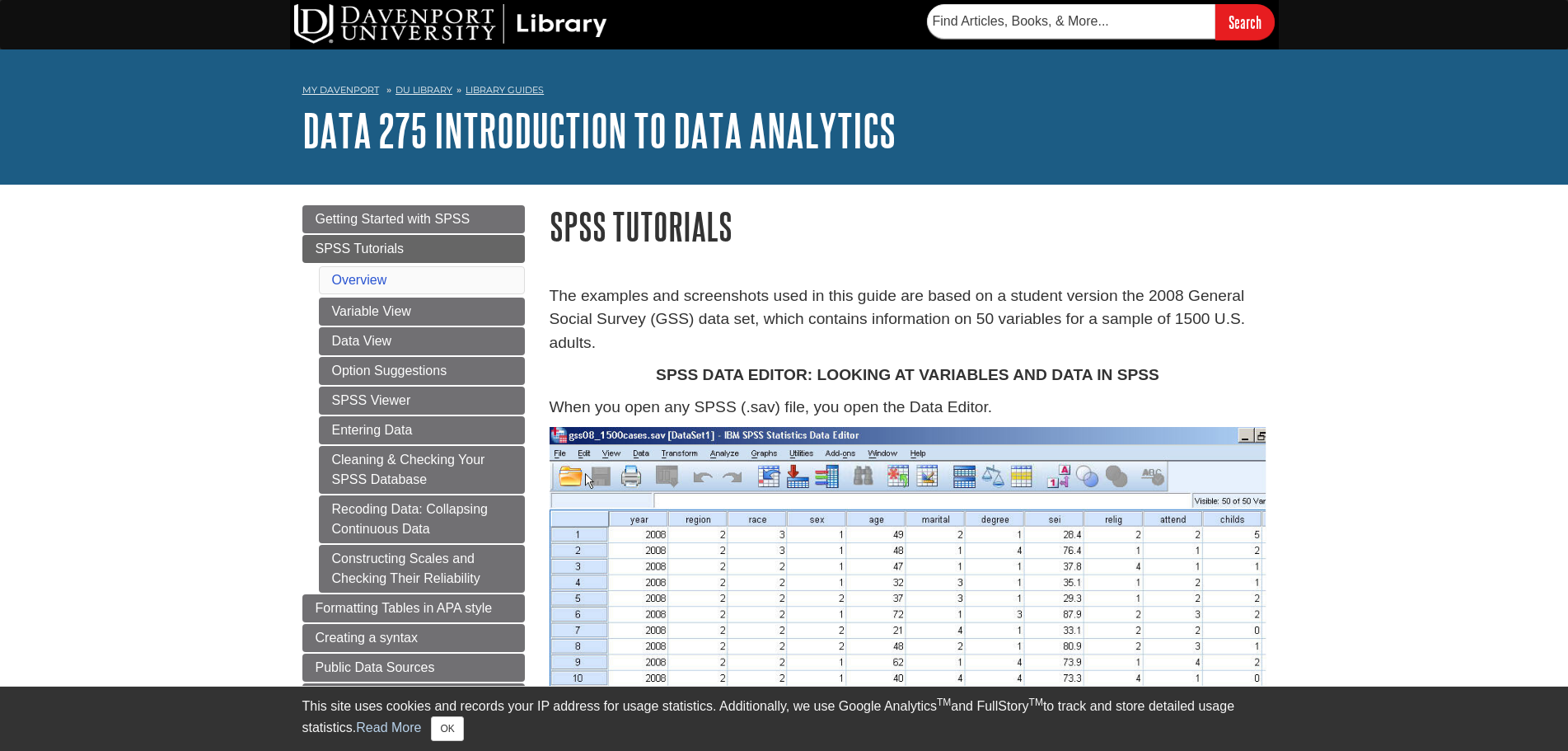
scroll to position [865, 0]
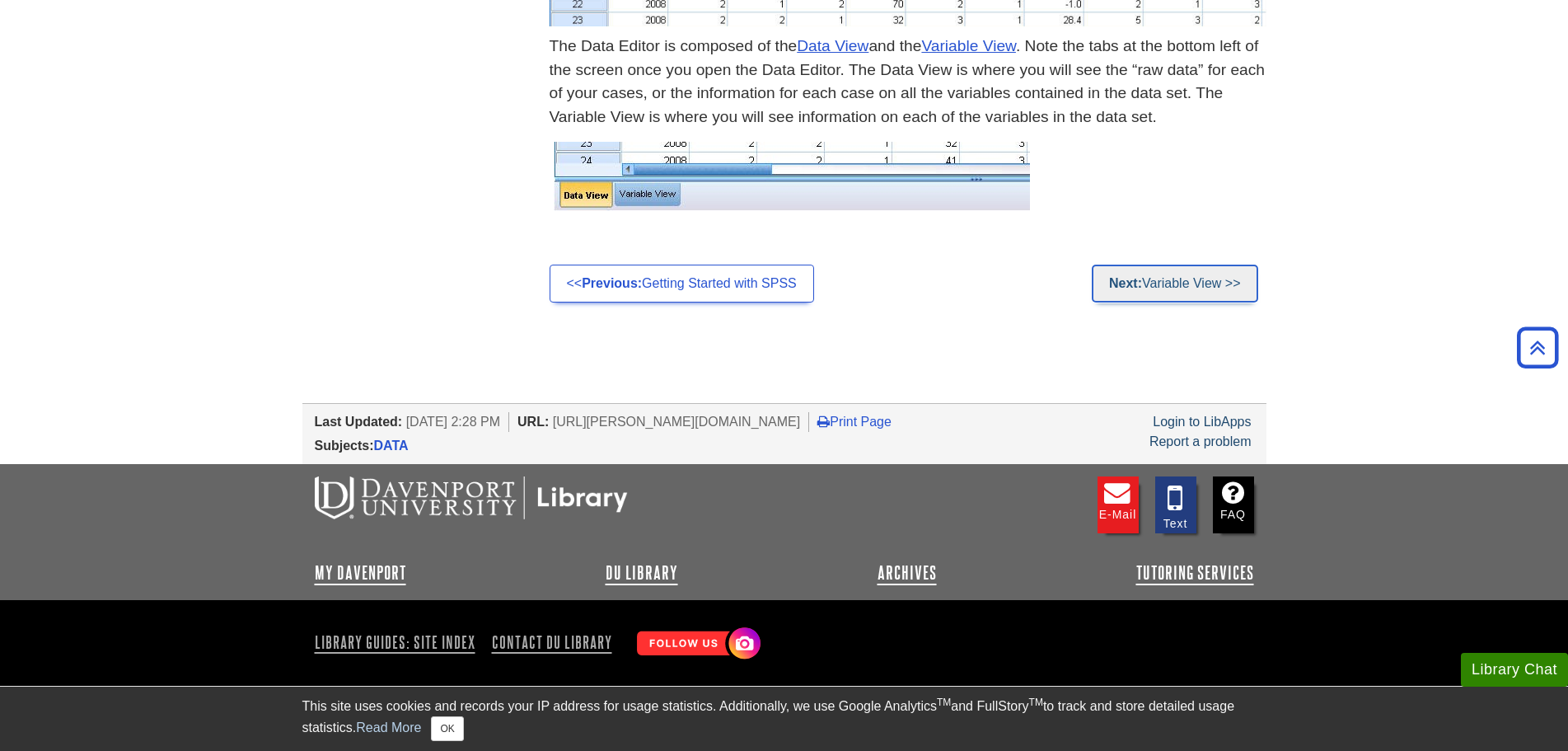
click at [1168, 296] on link "Next: Variable View >>" at bounding box center [1175, 284] width 167 height 38
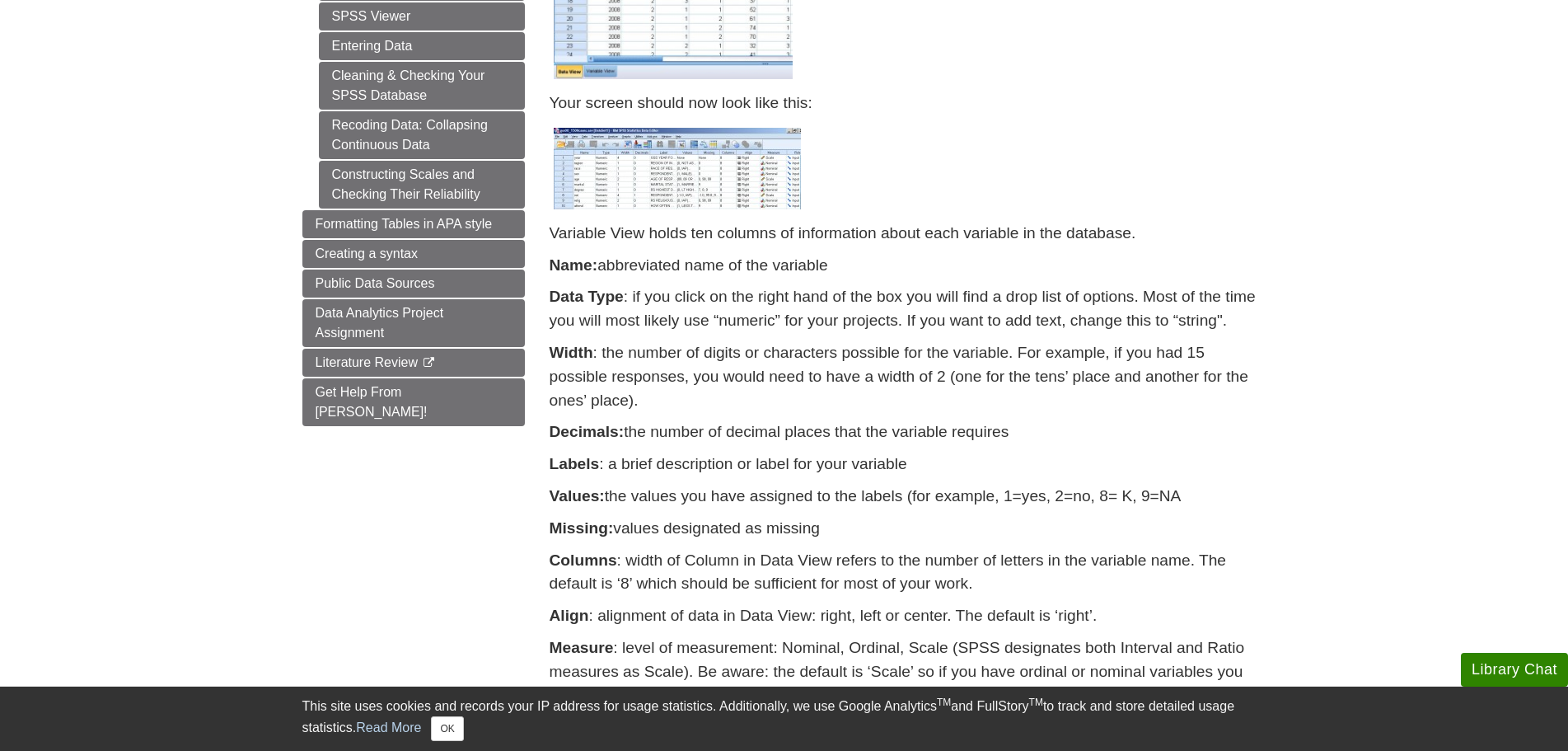
scroll to position [876, 0]
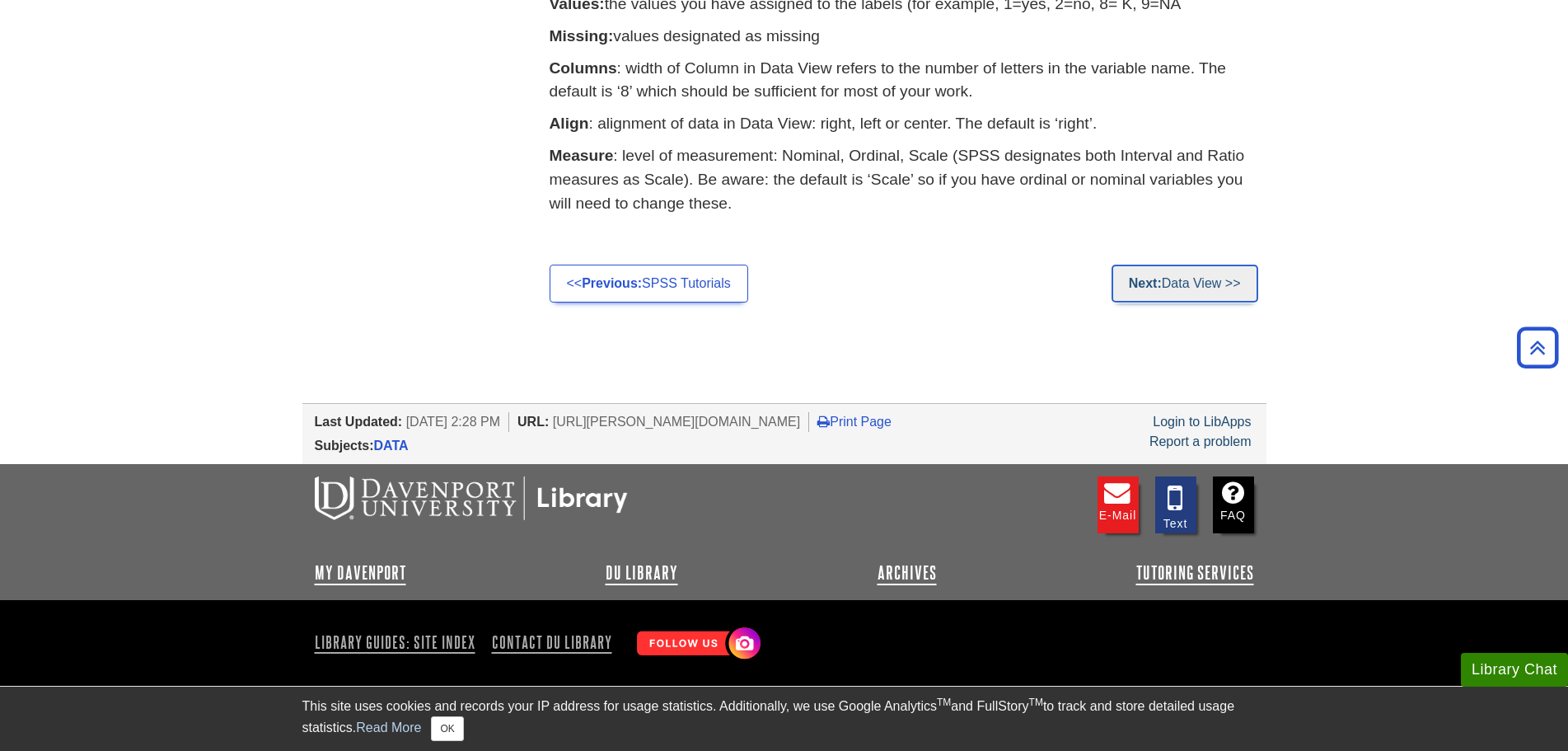
click at [1187, 295] on link "Next: Data View >>" at bounding box center [1185, 284] width 146 height 38
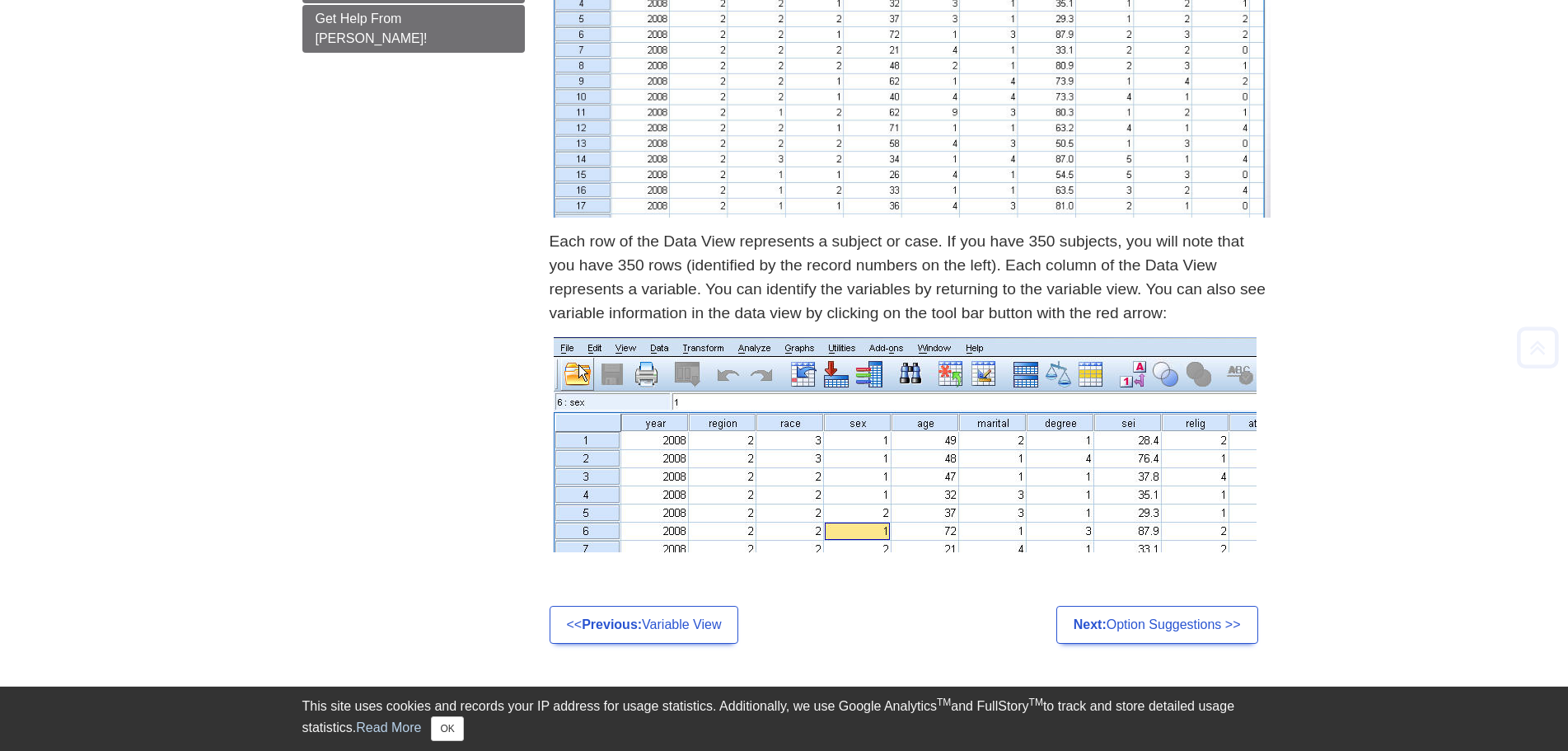
scroll to position [1098, 0]
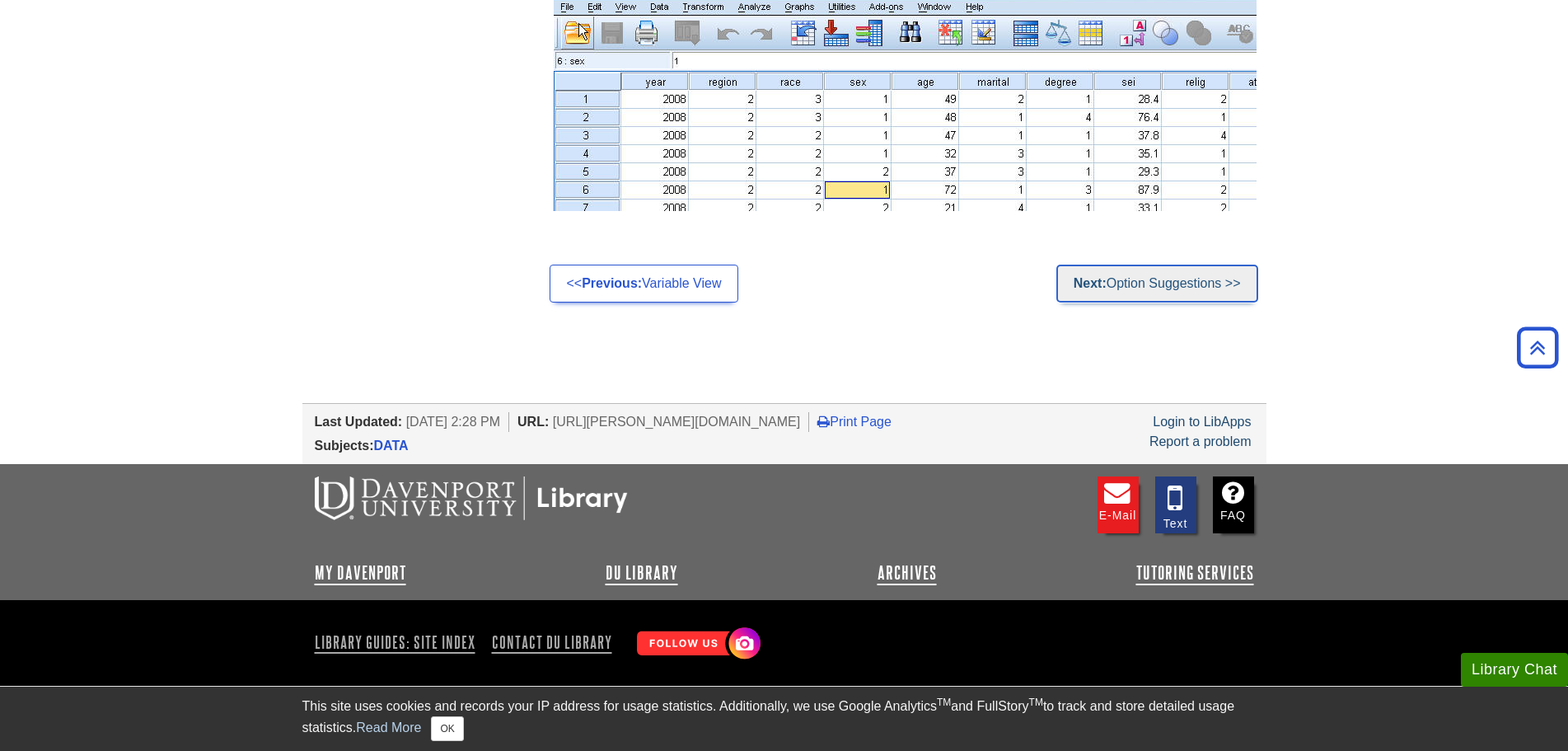
click at [1199, 271] on link "Next: Option Suggestions >>" at bounding box center [1157, 284] width 202 height 38
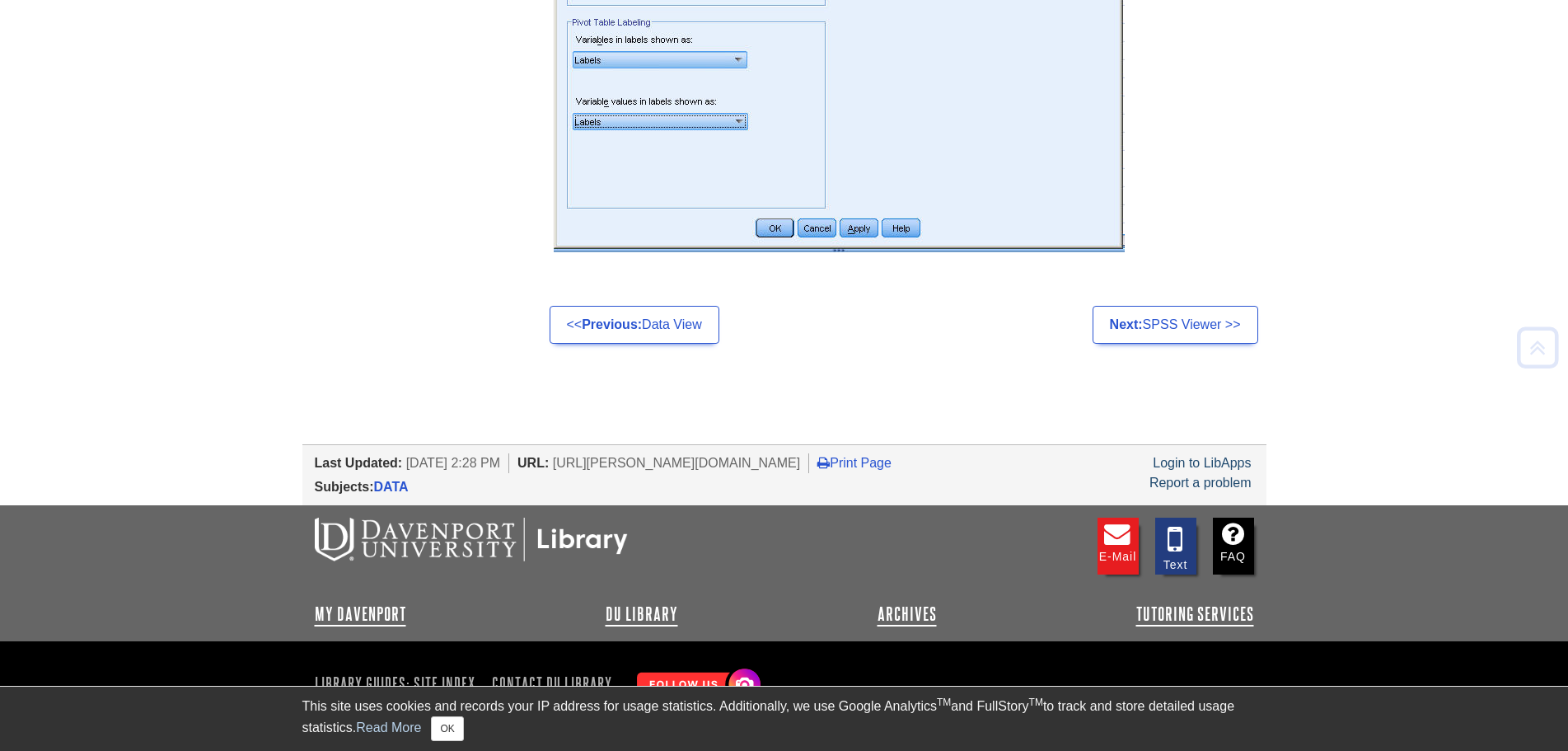
scroll to position [959, 0]
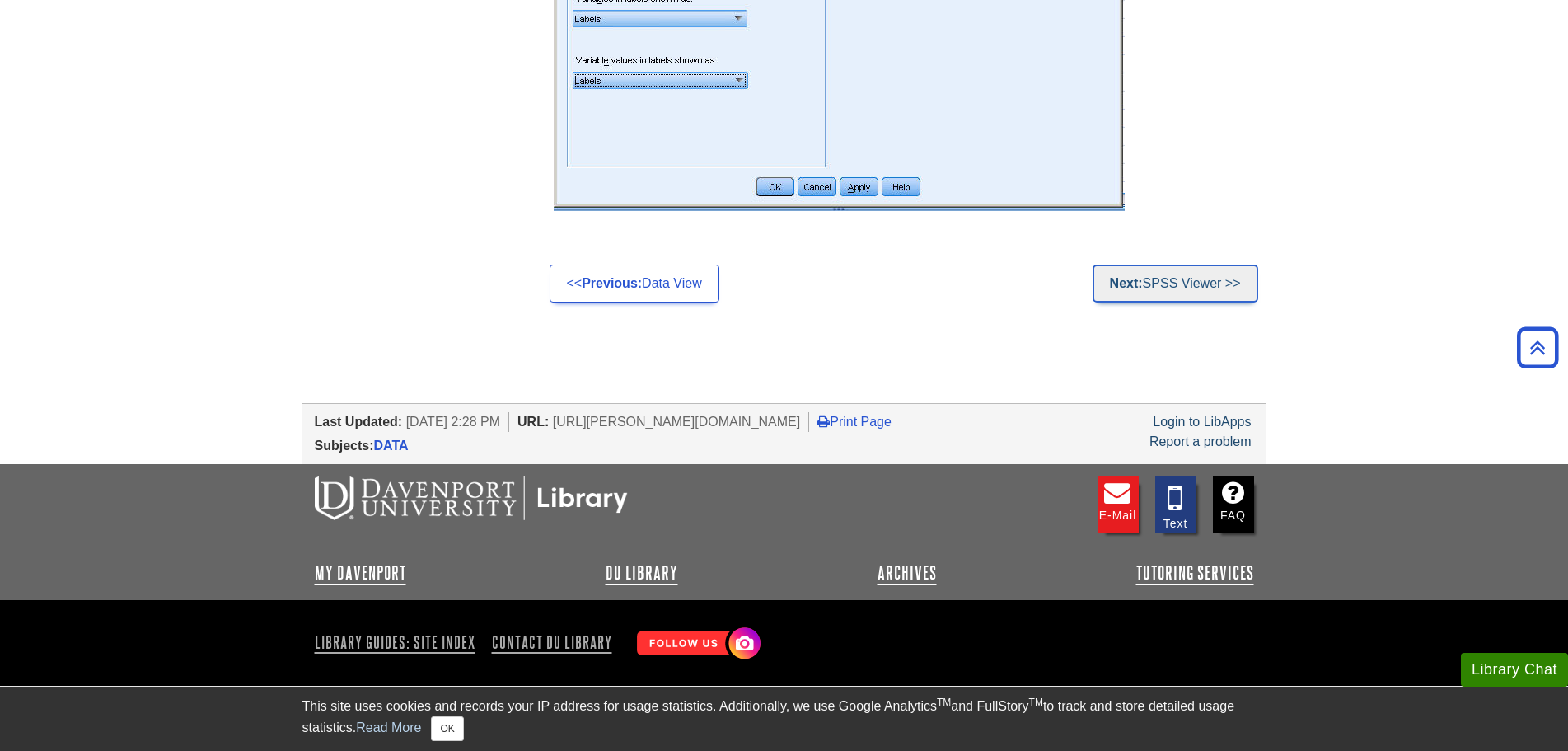
click at [1166, 285] on link "Next: SPSS Viewer >>" at bounding box center [1175, 284] width 166 height 38
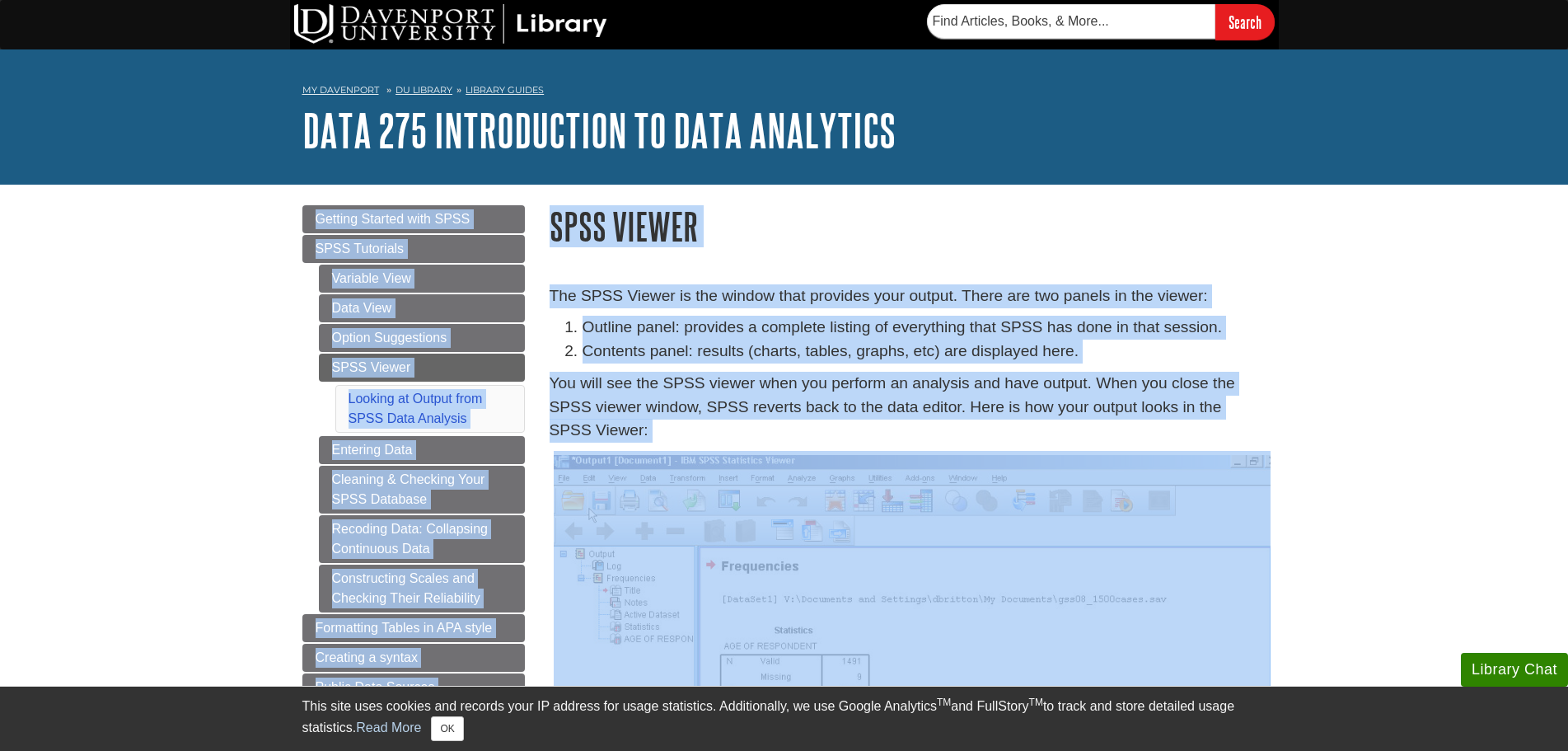
drag, startPoint x: 1566, startPoint y: 111, endPoint x: 1576, endPoint y: 345, distance: 234.2
click at [1567, 370] on html "Library Chat This site uses cookies and records your IP address for usage stati…" at bounding box center [784, 728] width 1568 height 1456
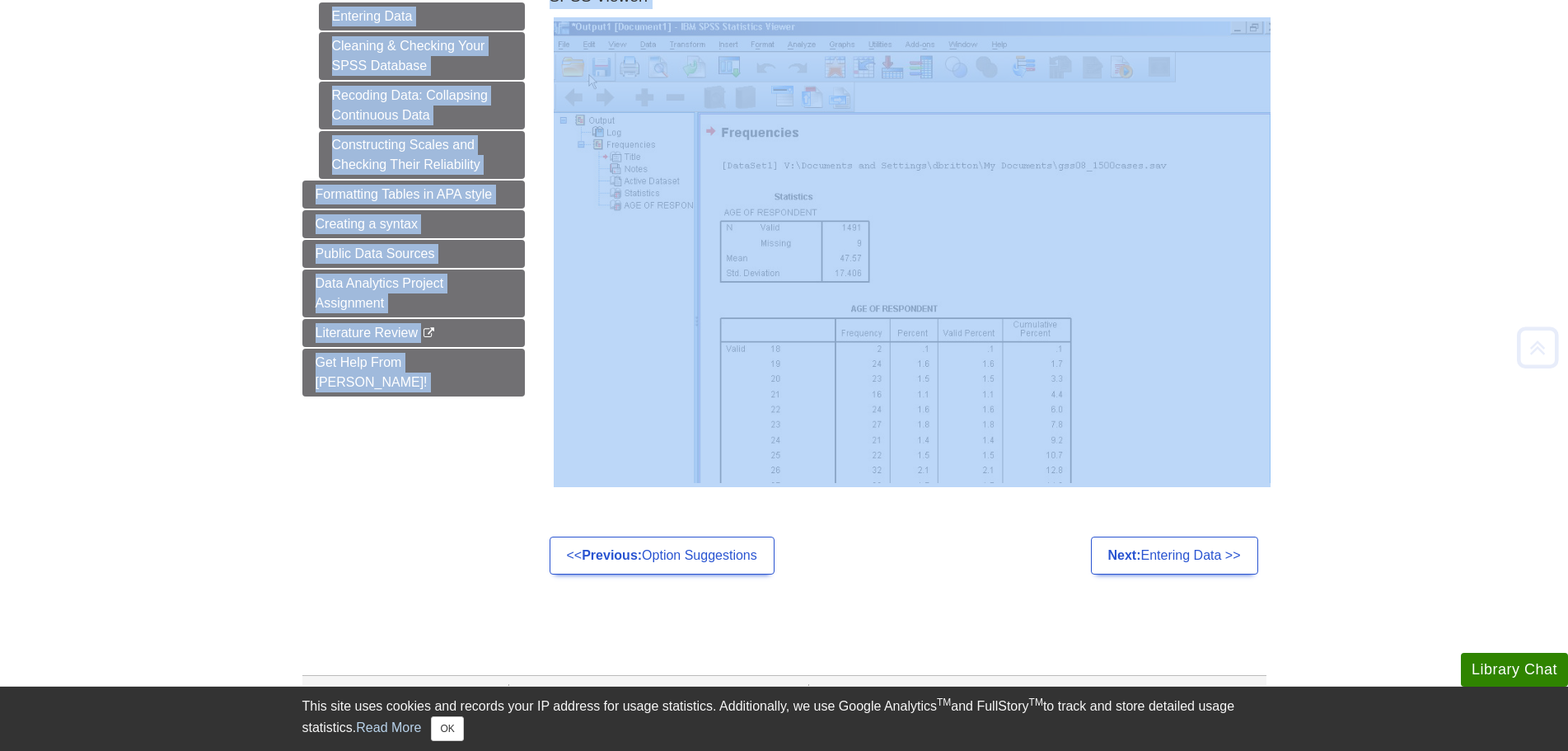
scroll to position [435, 0]
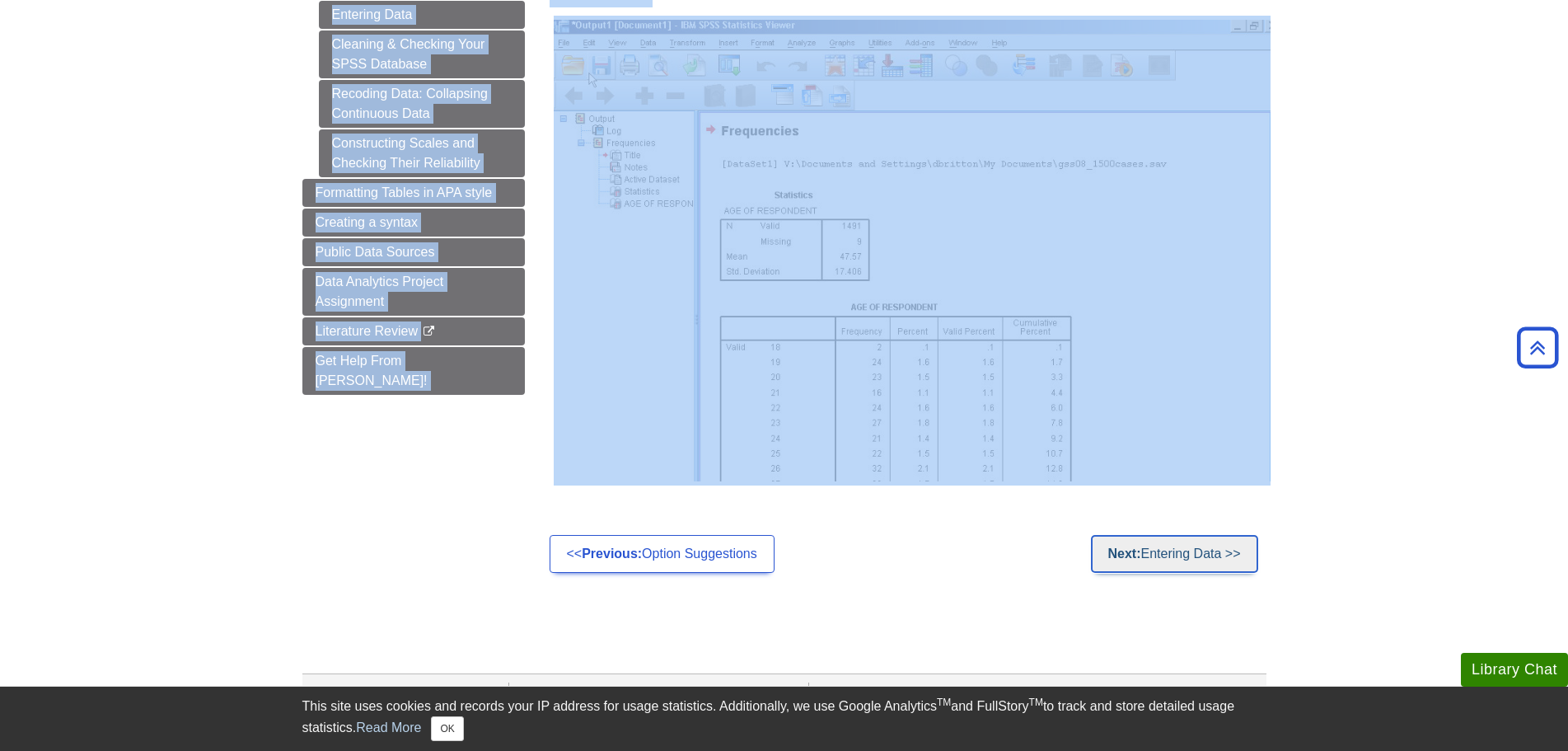
click at [1213, 557] on link "Next: Entering Data >>" at bounding box center [1174, 553] width 167 height 38
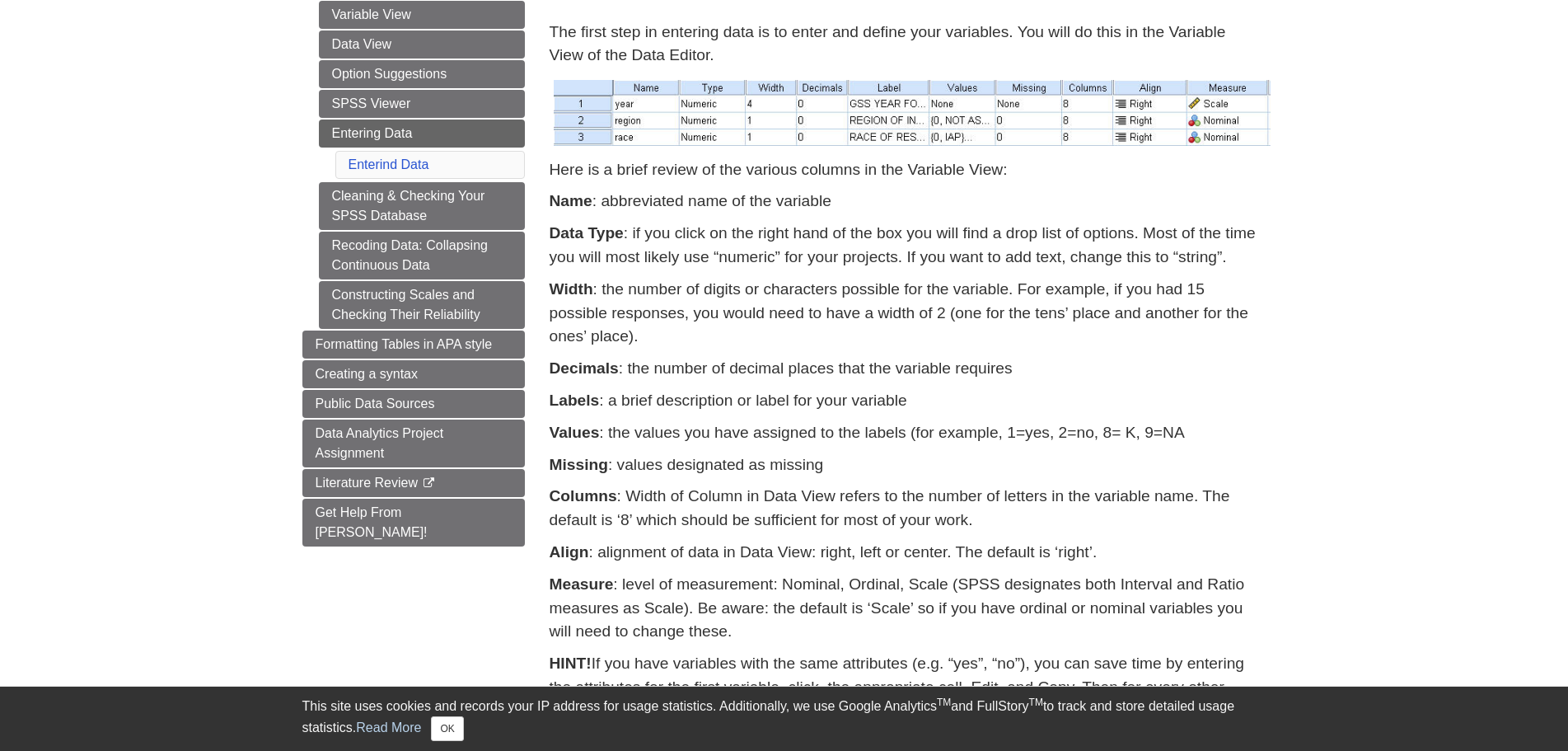
scroll to position [875, 0]
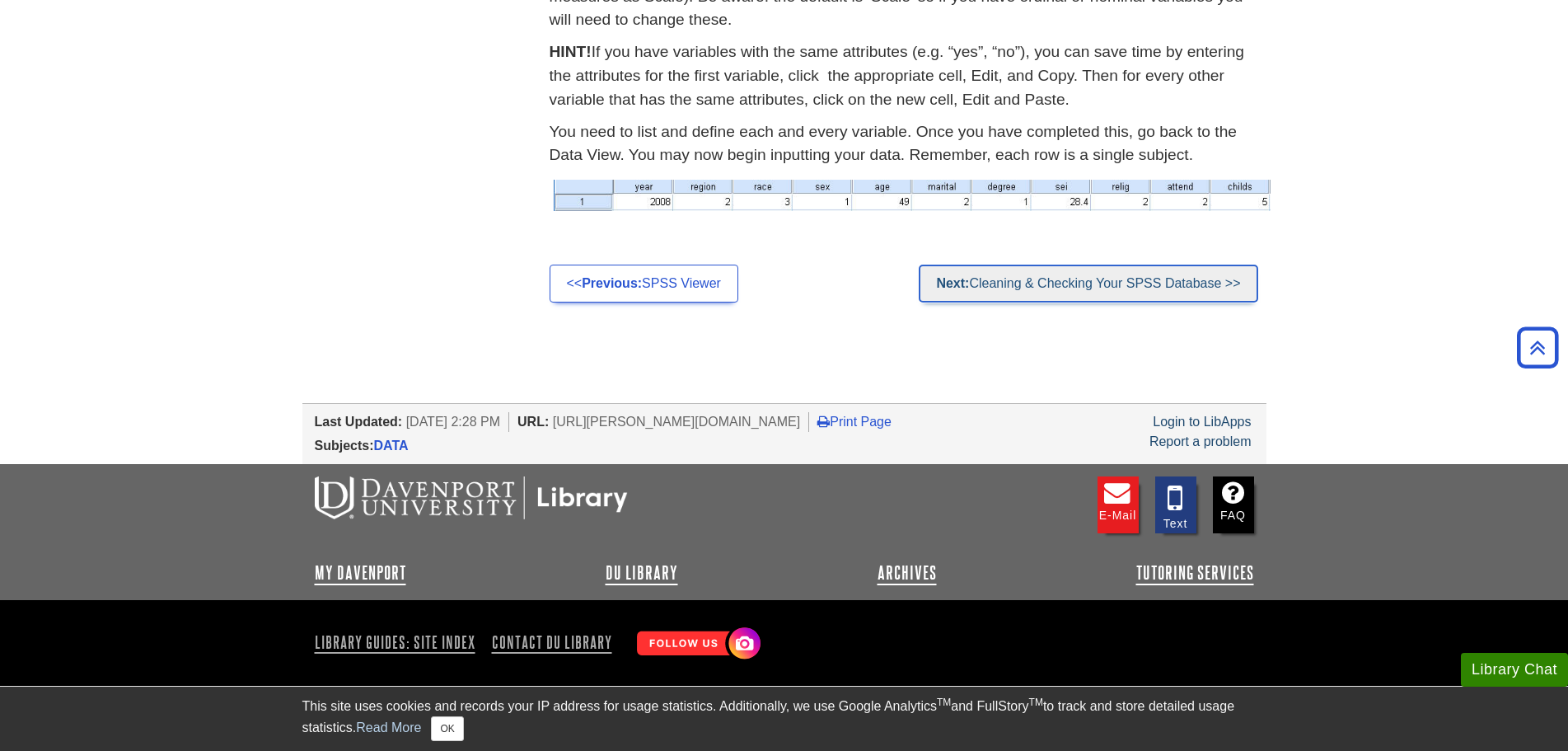
click at [1039, 291] on link "Next: Cleaning & Checking Your SPSS Database >>" at bounding box center [1088, 284] width 339 height 38
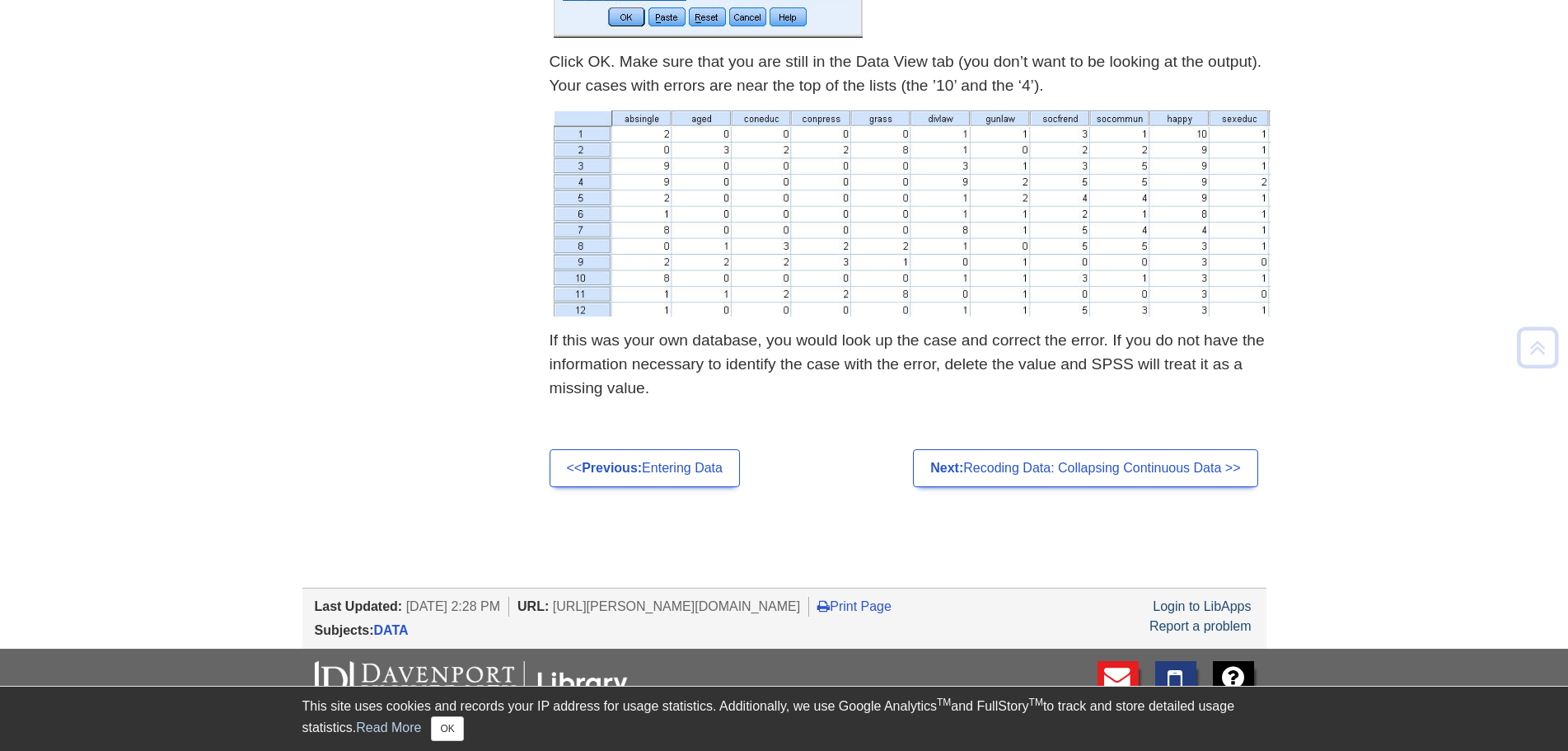
scroll to position [2306, 0]
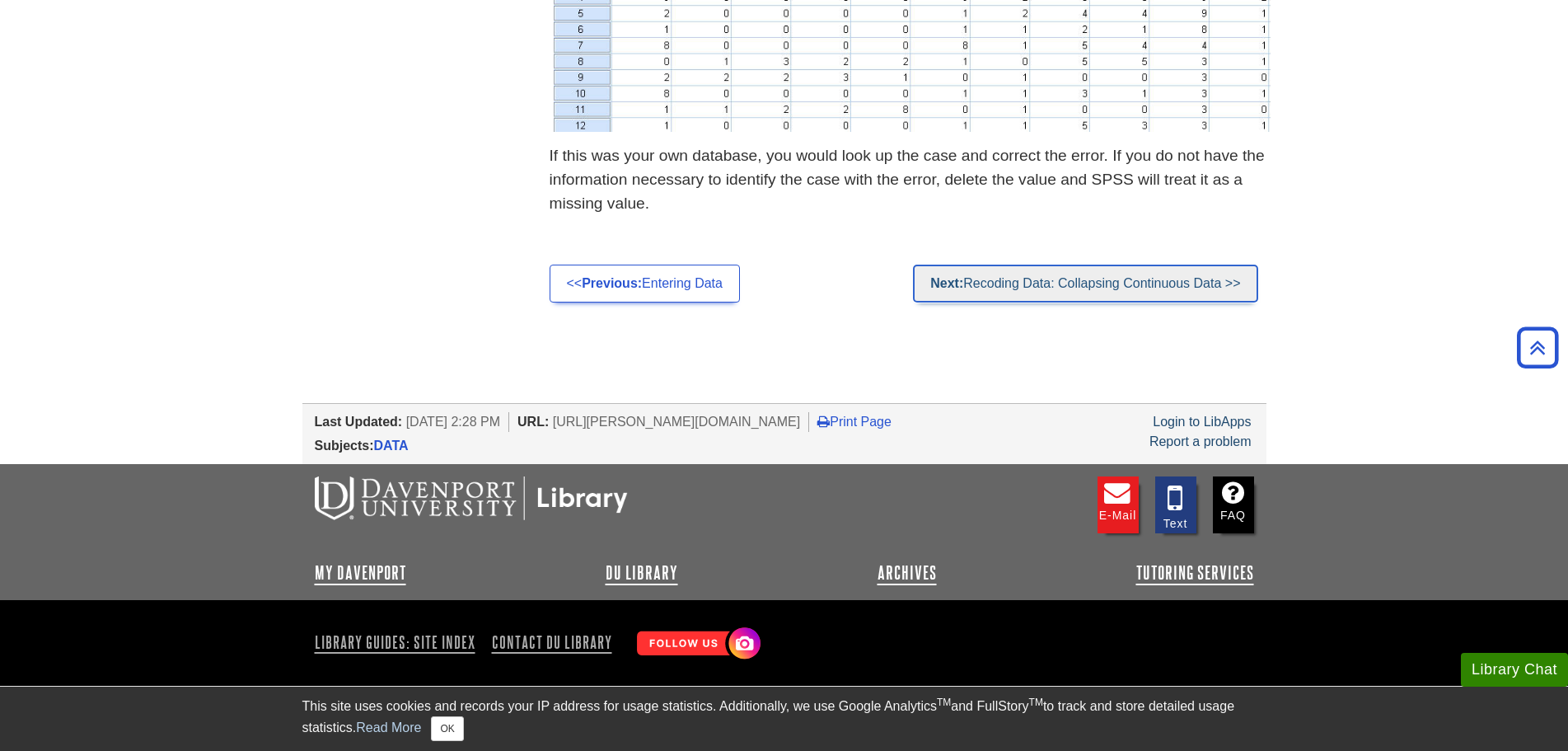
click at [1062, 271] on link "Next: Recoding Data: Collapsing Continuous Data >>" at bounding box center [1084, 284] width 345 height 38
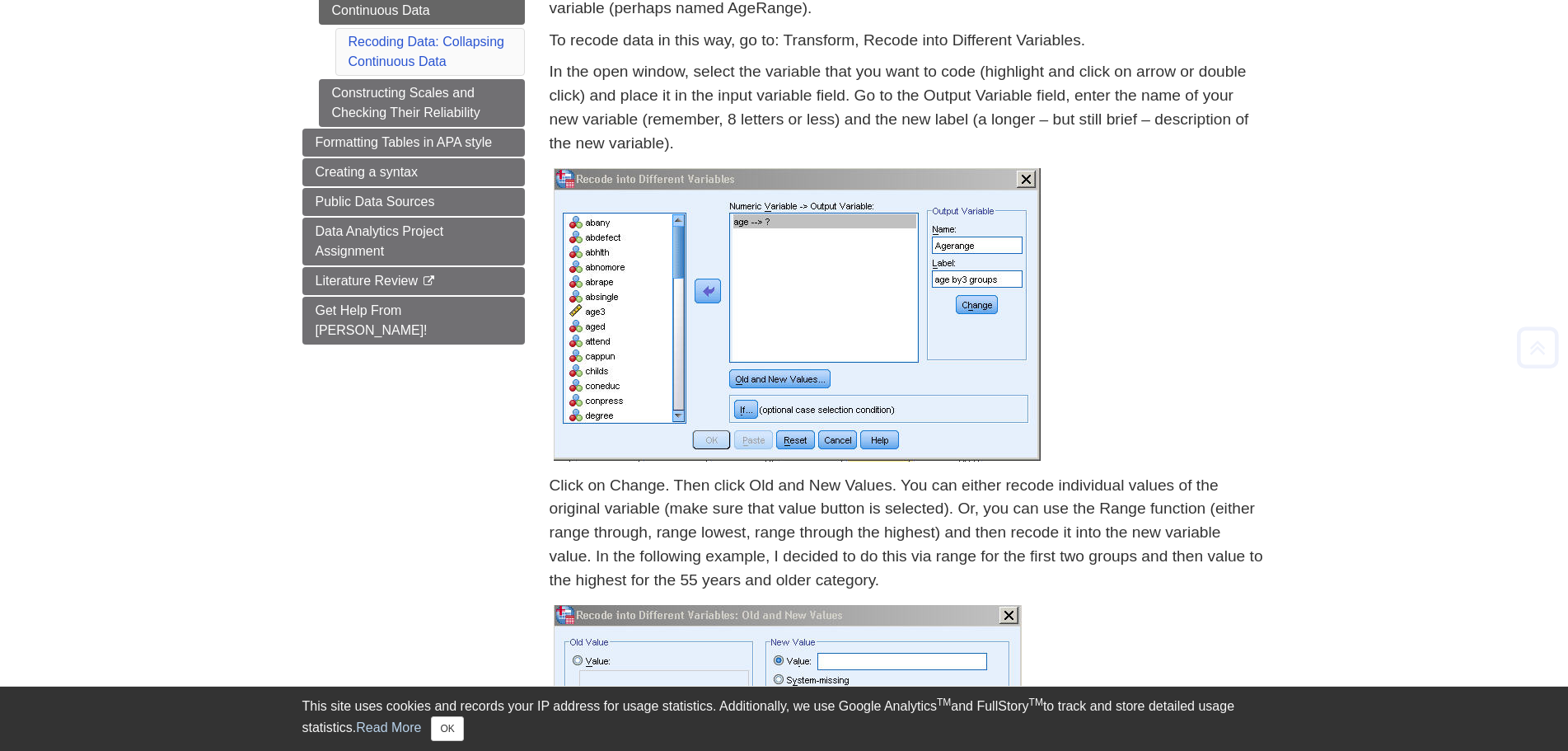
scroll to position [1317, 0]
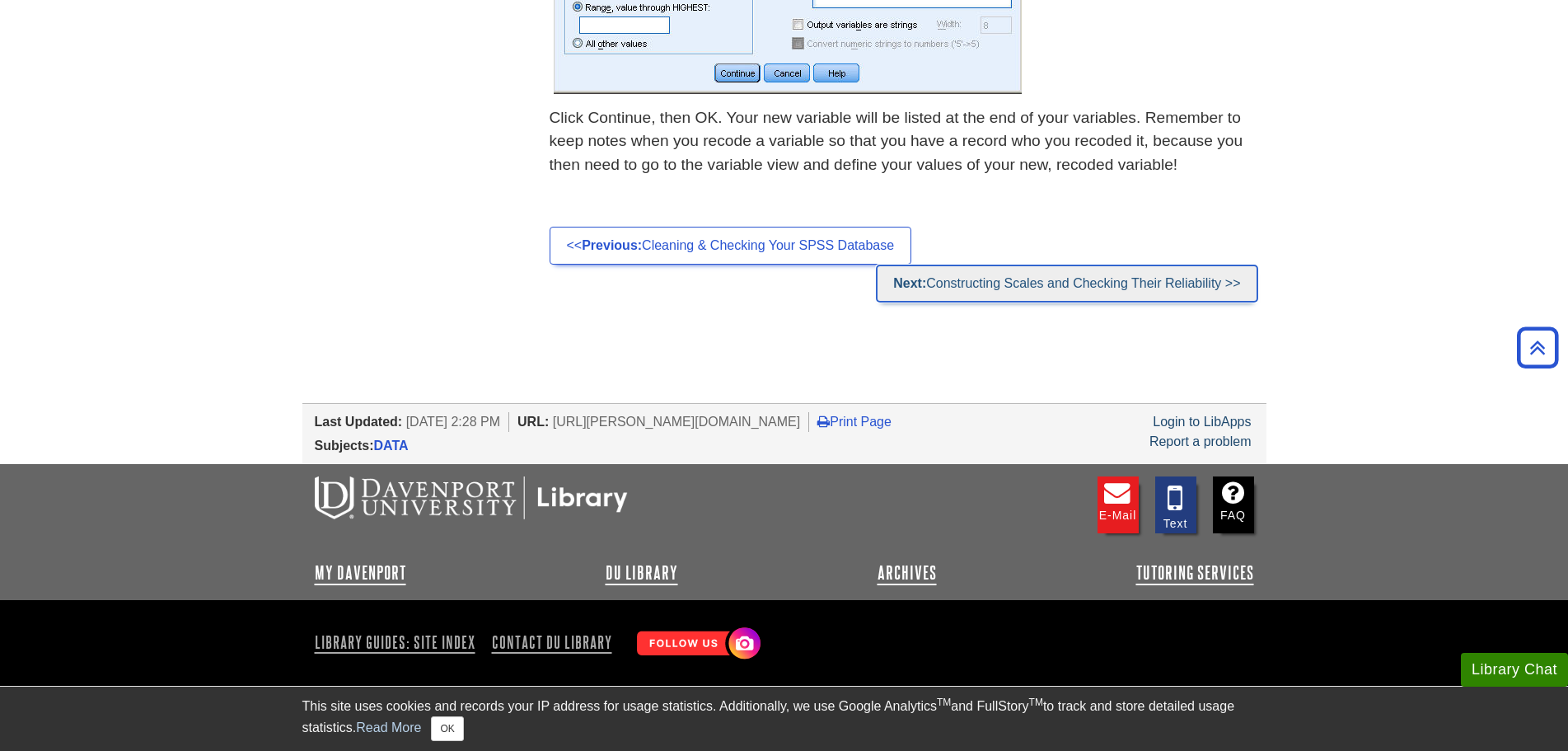
click at [1037, 287] on link "Next: Constructing Scales and Checking Their Reliability >>" at bounding box center [1067, 284] width 381 height 38
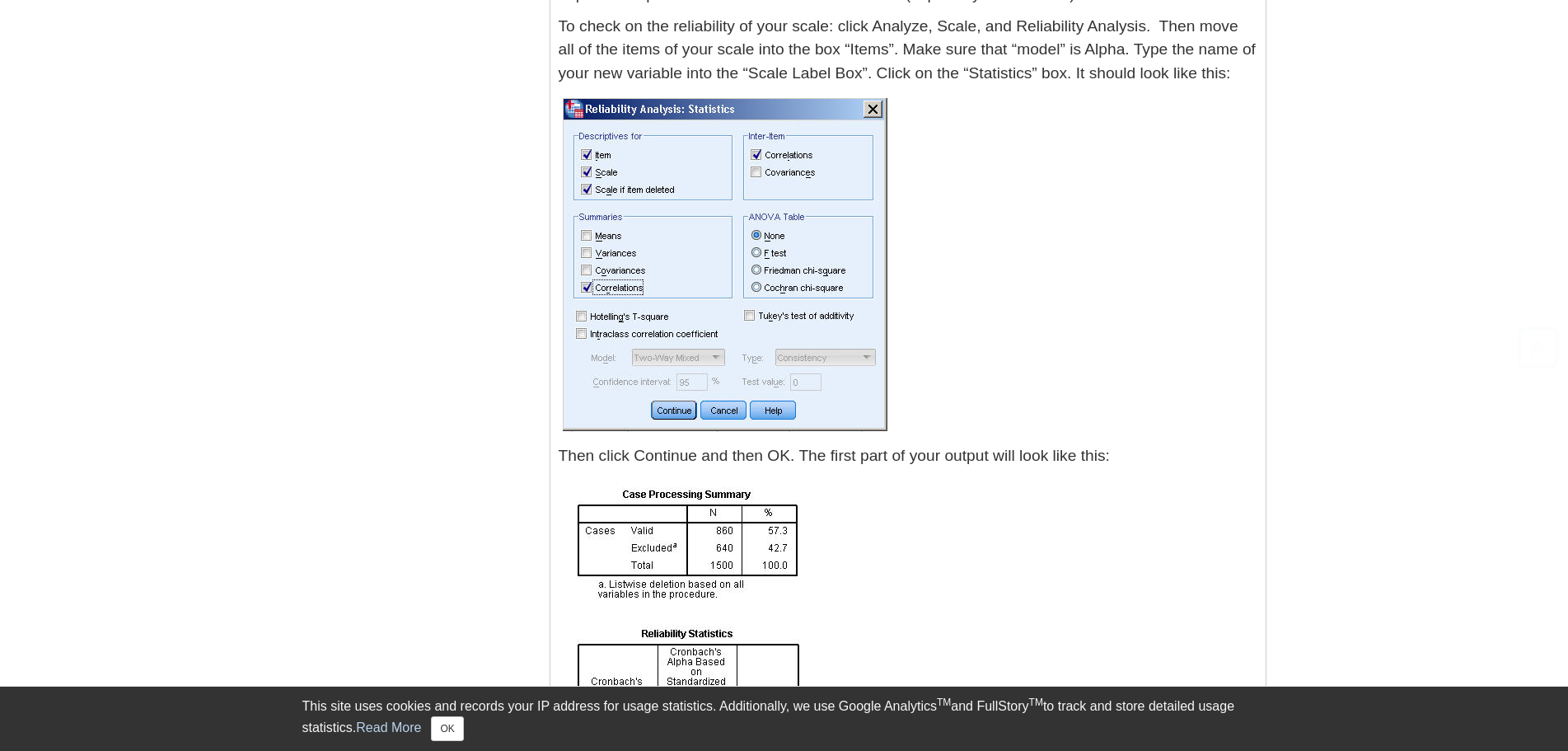
scroll to position [2520, 0]
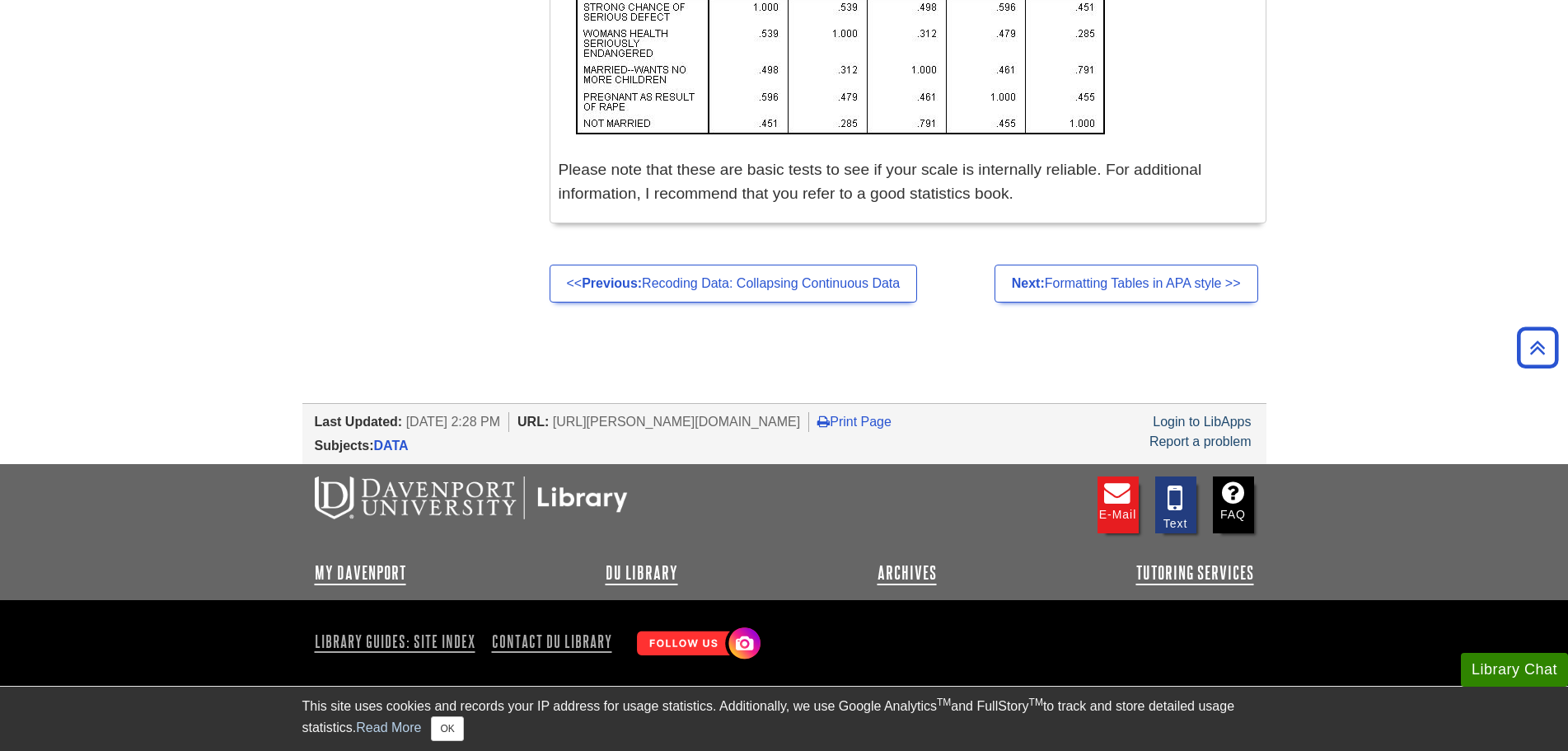
click at [1071, 282] on link "Next: Formatting Tables in APA style >>" at bounding box center [1126, 284] width 264 height 38
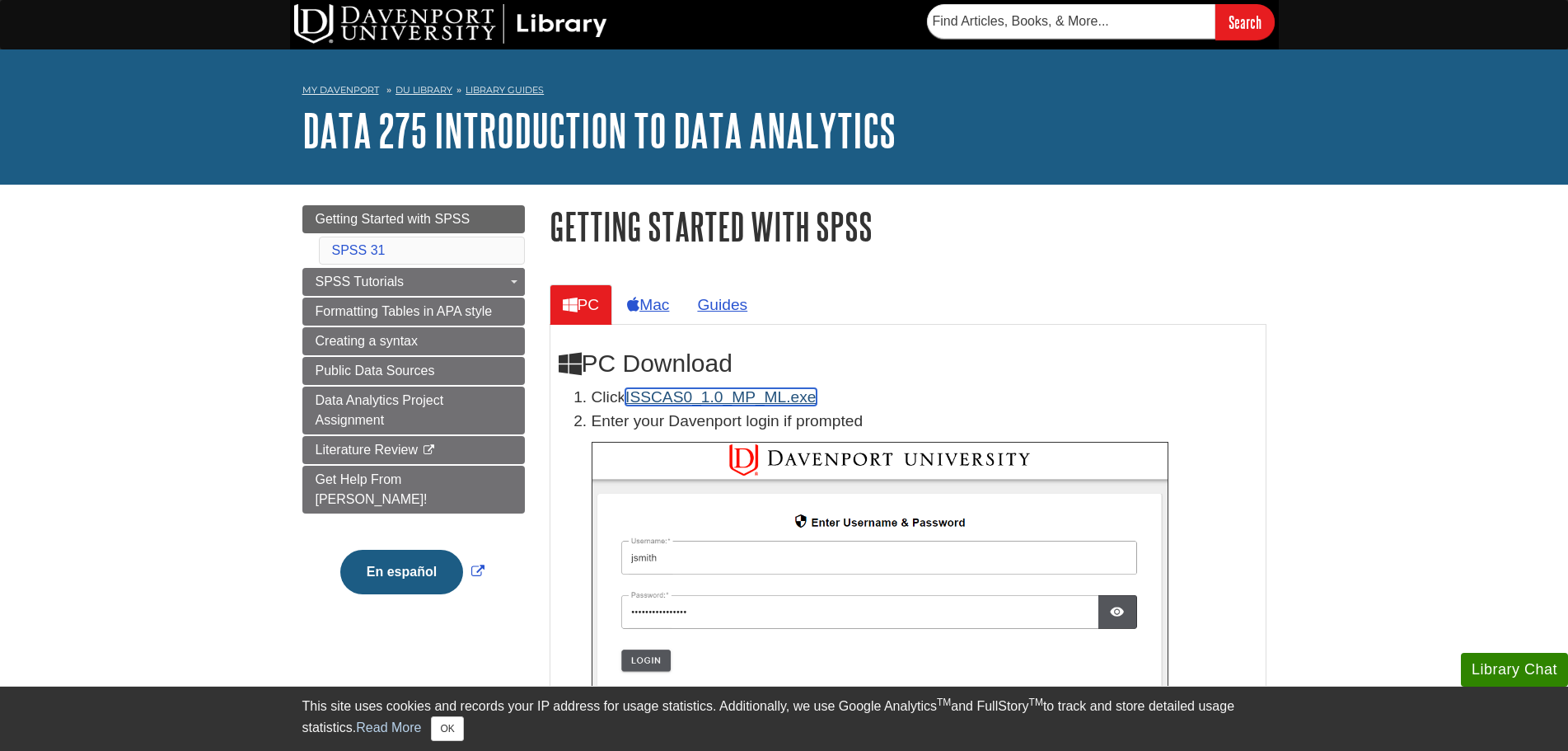
click at [642, 395] on link "ISSCAS0_1.0_MP_ML.exe" at bounding box center [721, 397] width 191 height 17
click at [1359, 24] on div "Search" at bounding box center [784, 25] width 1568 height 49
click at [855, 633] on img at bounding box center [879, 599] width 576 height 314
click at [683, 391] on link "ISSCAS0_1.0_MP_ML.exe" at bounding box center [721, 397] width 191 height 17
click at [1224, 675] on p at bounding box center [924, 599] width 666 height 314
